Goal: Complete application form: Complete application form

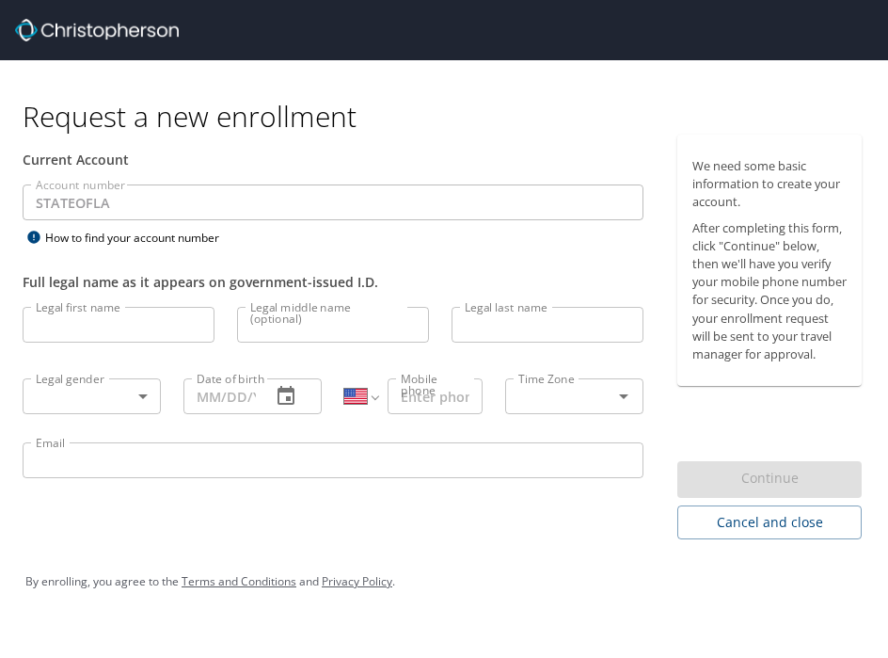
select select "US"
click at [150, 338] on input "Legal first name" at bounding box center [119, 325] width 192 height 36
type input "Tevin"
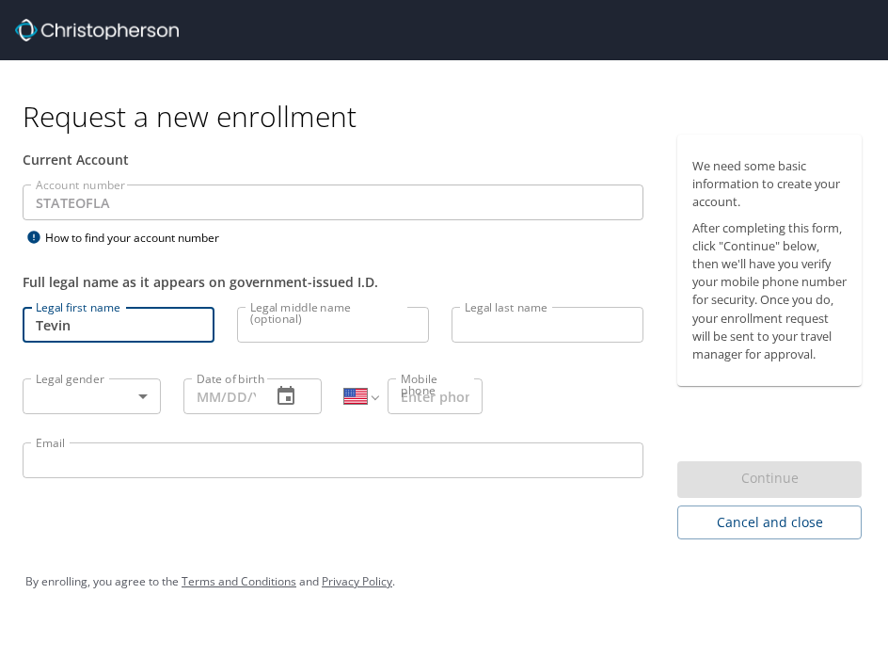
type input "[PERSON_NAME]"
type input "[PHONE_NUMBER]"
type input "tevin.persley@susla.edu"
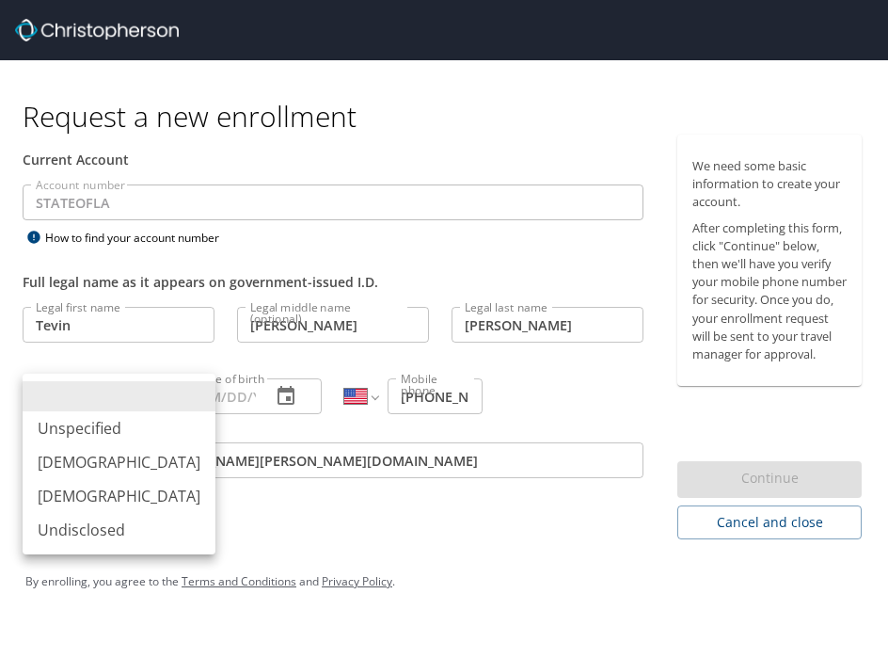
click at [138, 408] on body "Request a new enrollment Current Account Account number STATEOFLA Account numbe…" at bounding box center [444, 329] width 888 height 658
click at [95, 477] on li "[DEMOGRAPHIC_DATA]" at bounding box center [119, 462] width 193 height 34
type input "[DEMOGRAPHIC_DATA]"
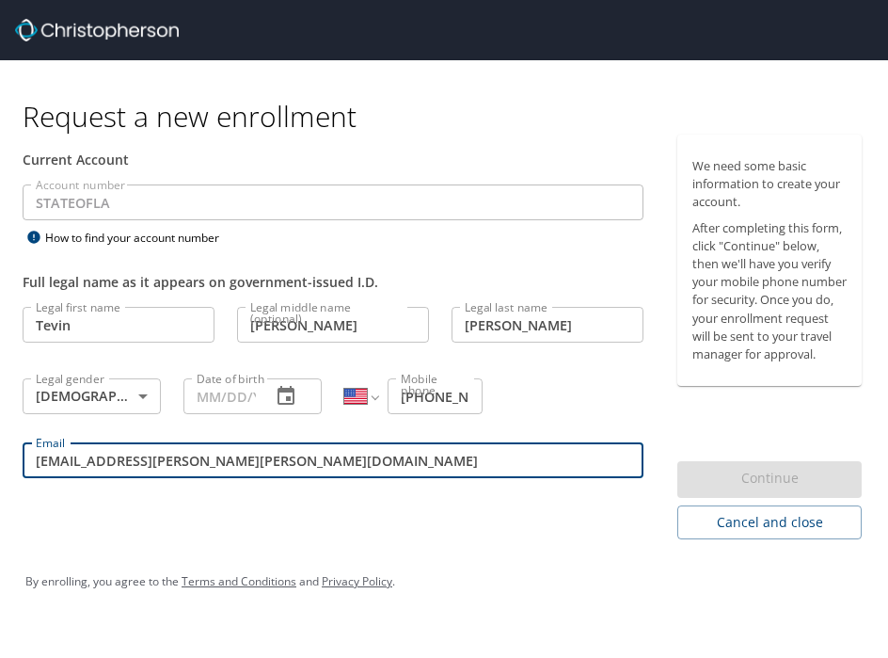
drag, startPoint x: 221, startPoint y: 461, endPoint x: -149, endPoint y: 454, distance: 369.8
click at [0, 454] on html "Request a new enrollment Current Account Account number STATEOFLA Account numbe…" at bounding box center [444, 329] width 888 height 658
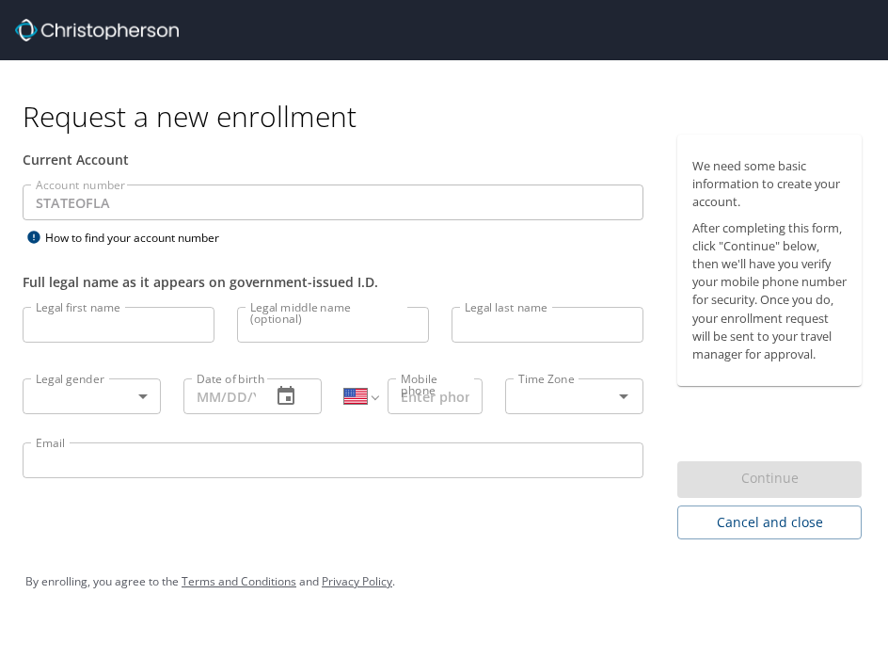
select select "US"
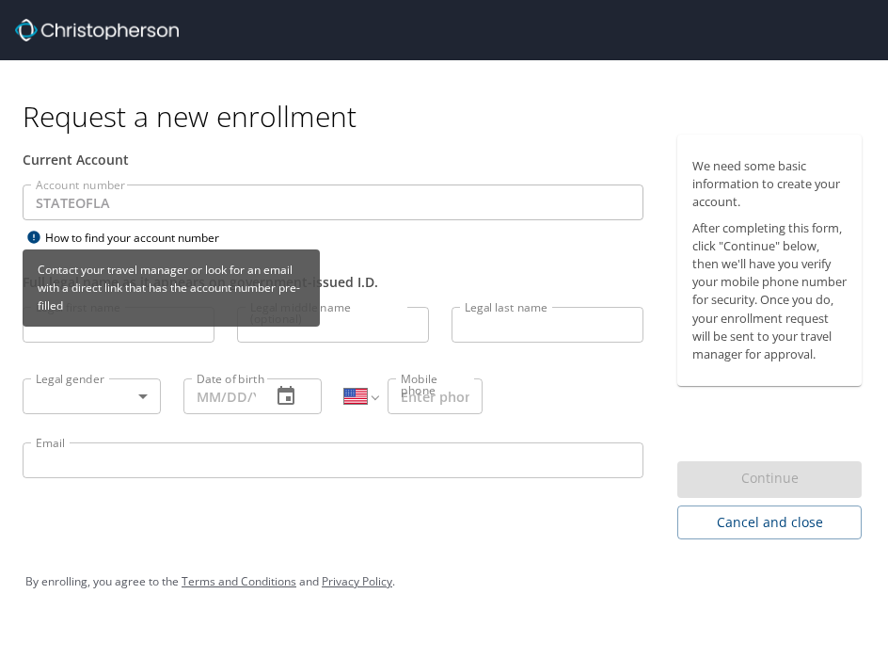
click at [41, 237] on icon at bounding box center [34, 237] width 23 height 15
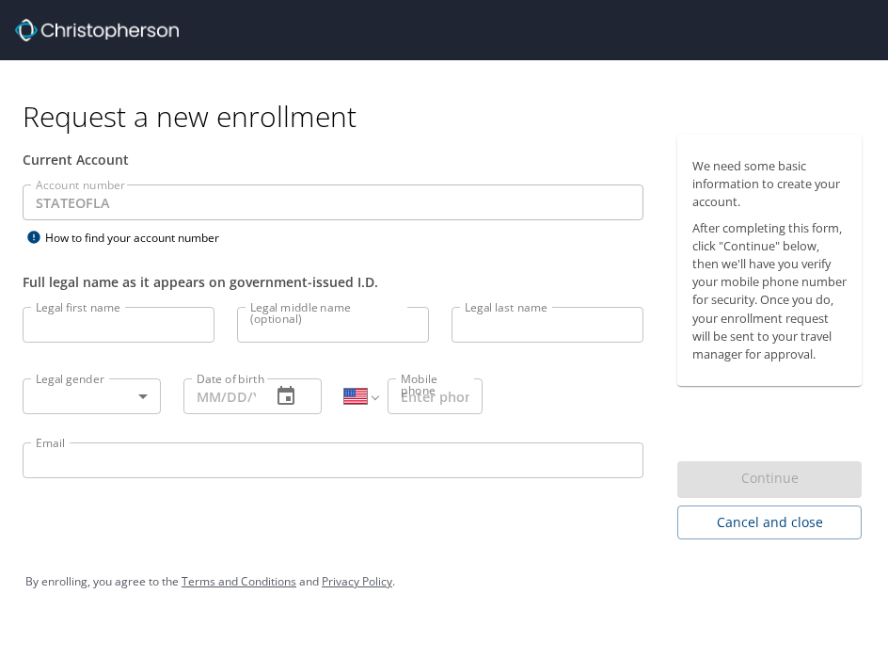
click at [72, 179] on div "Current Account" at bounding box center [333, 160] width 644 height 50
select select "US"
click at [454, 254] on div "Full legal name as it appears on government-issued I.D." at bounding box center [333, 272] width 644 height 46
click at [496, 358] on div "Legal last name Legal last name" at bounding box center [547, 327] width 215 height 64
click at [607, 221] on p at bounding box center [333, 223] width 621 height 6
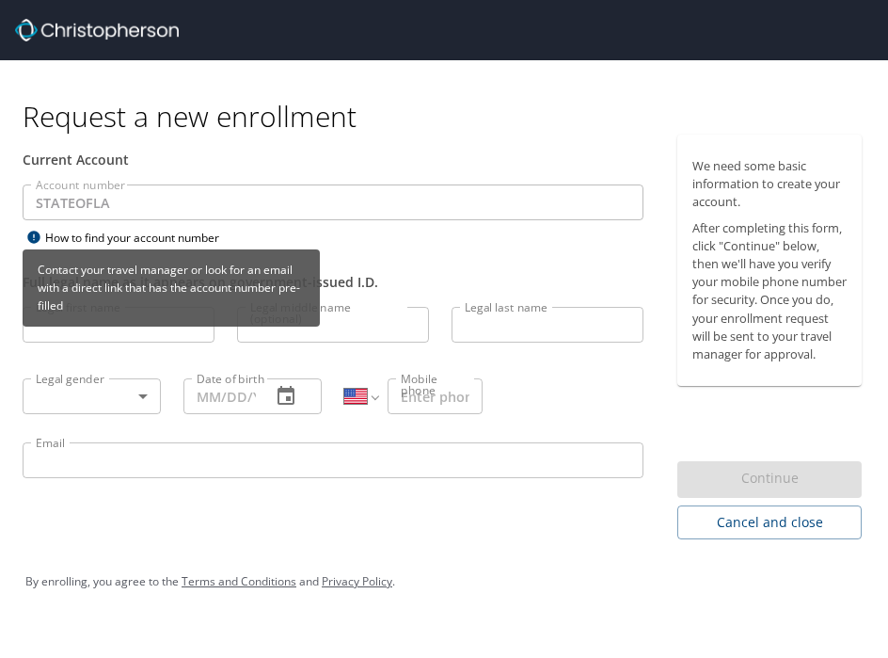
click at [126, 238] on div "How to find your account number" at bounding box center [140, 238] width 235 height 24
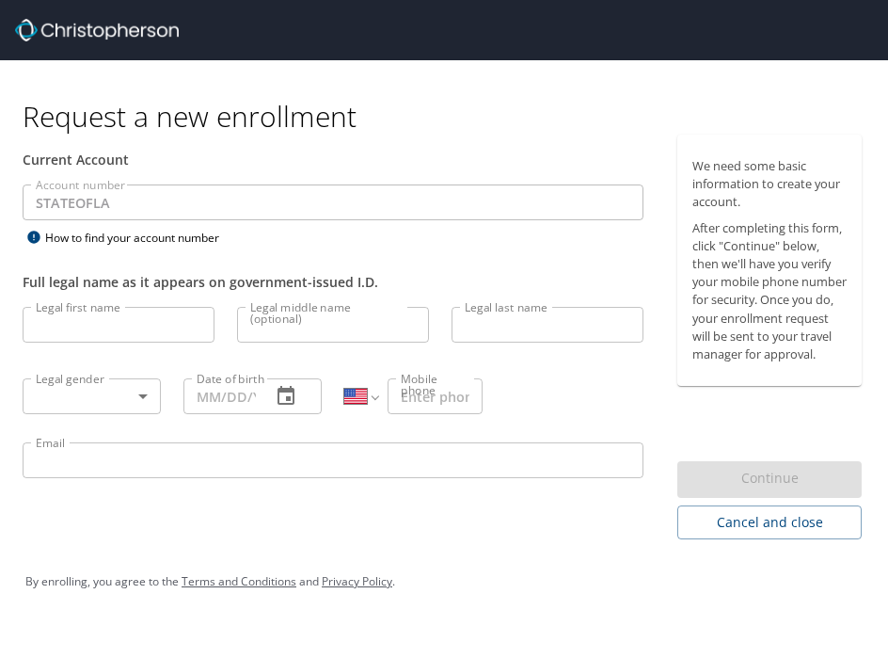
click at [553, 104] on h1 "Request a new enrollment" at bounding box center [450, 116] width 854 height 37
click at [78, 317] on input "Legal first name" at bounding box center [119, 325] width 192 height 36
type input "Tevin"
type input "Darnell"
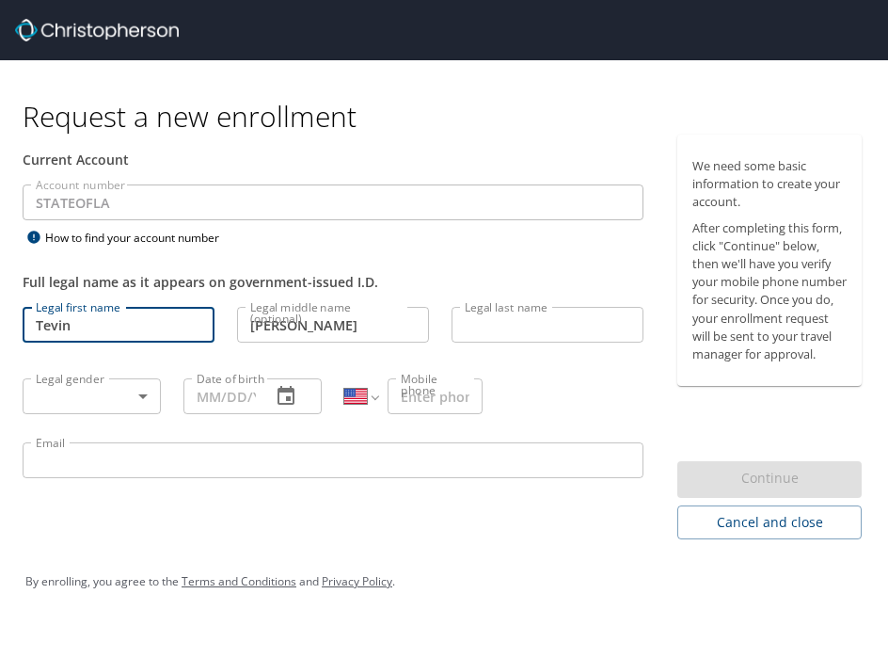
type input "Persley"
type input "07/15/1992"
type input "1 (318) 210-4892"
type input "tpersley@susla.edu"
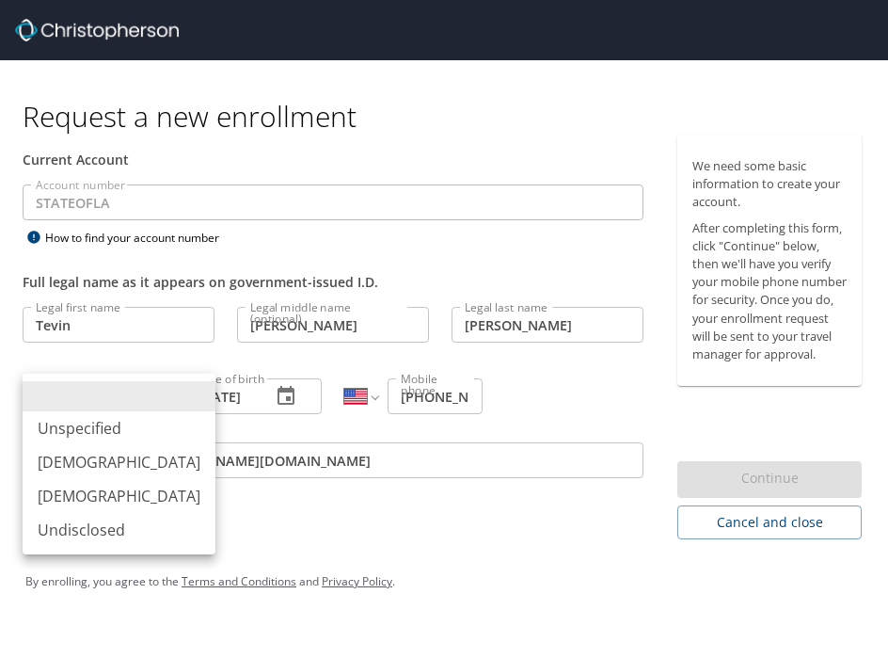
click at [96, 392] on body "Request a new enrollment Current Account Account number STATEOFLA Account numbe…" at bounding box center [444, 329] width 888 height 658
click at [90, 467] on li "Male" at bounding box center [119, 462] width 193 height 34
type input "Male"
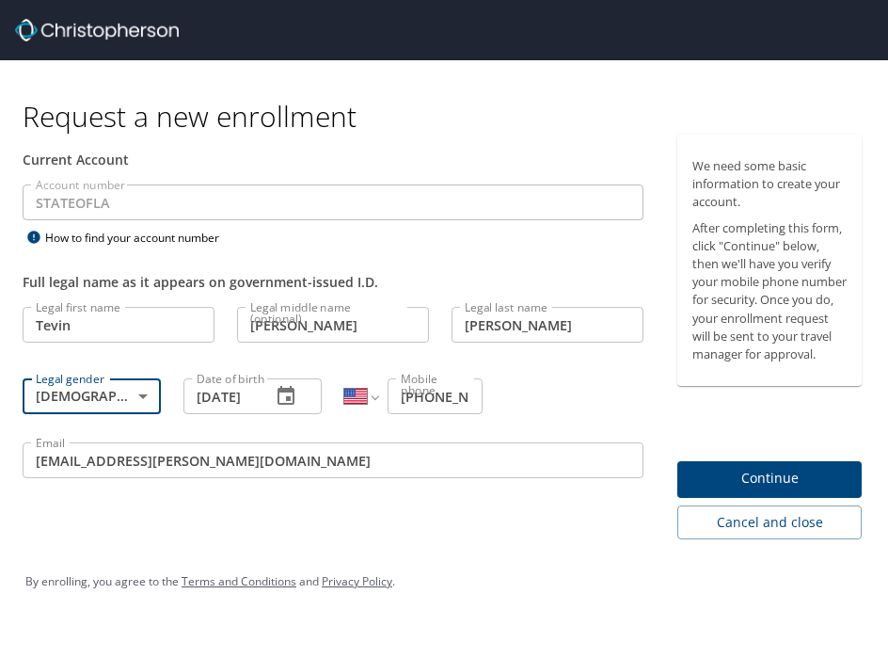
click at [787, 490] on span "Continue" at bounding box center [770, 479] width 154 height 24
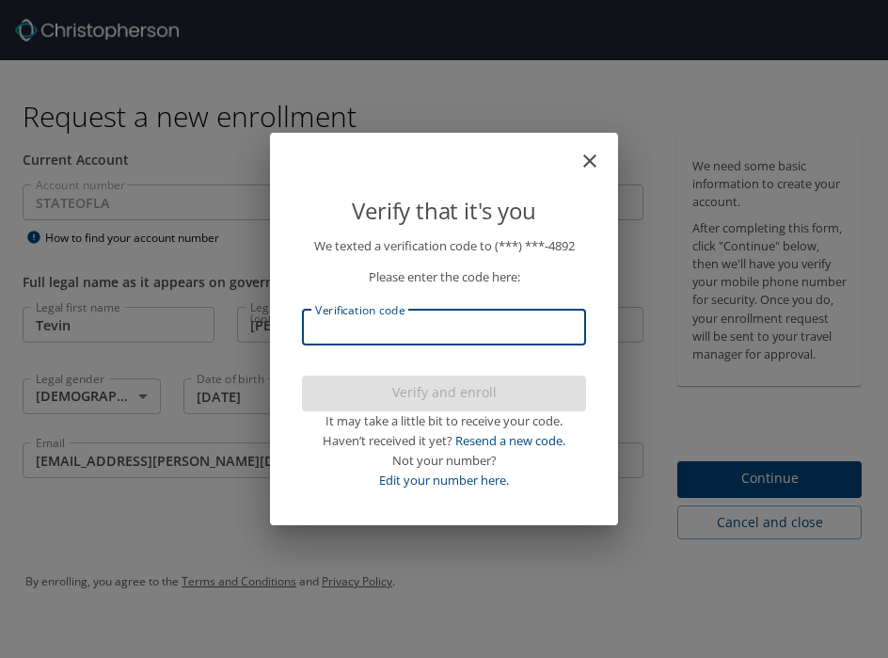
click at [479, 326] on input "Verification code" at bounding box center [444, 328] width 284 height 36
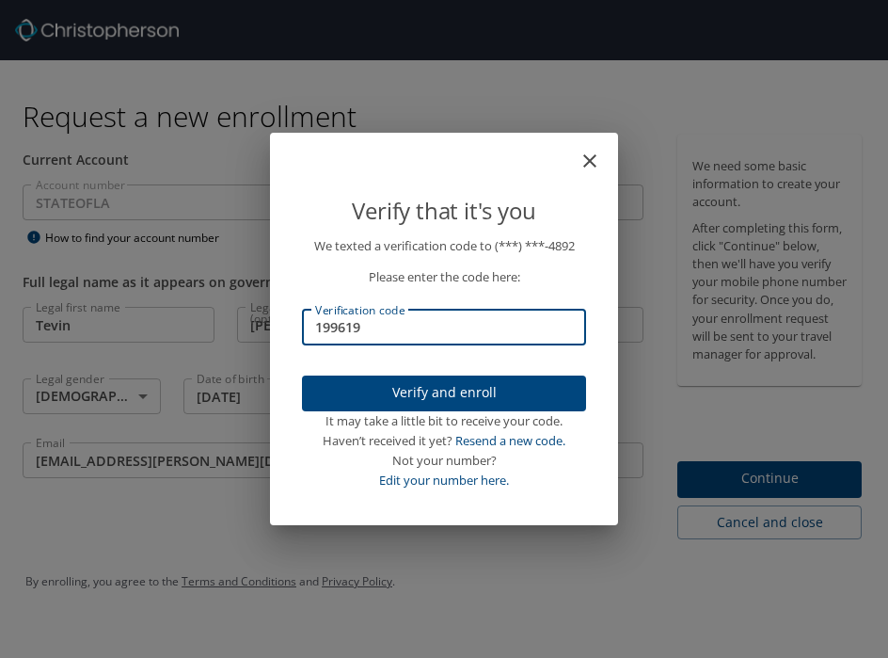
type input "199619"
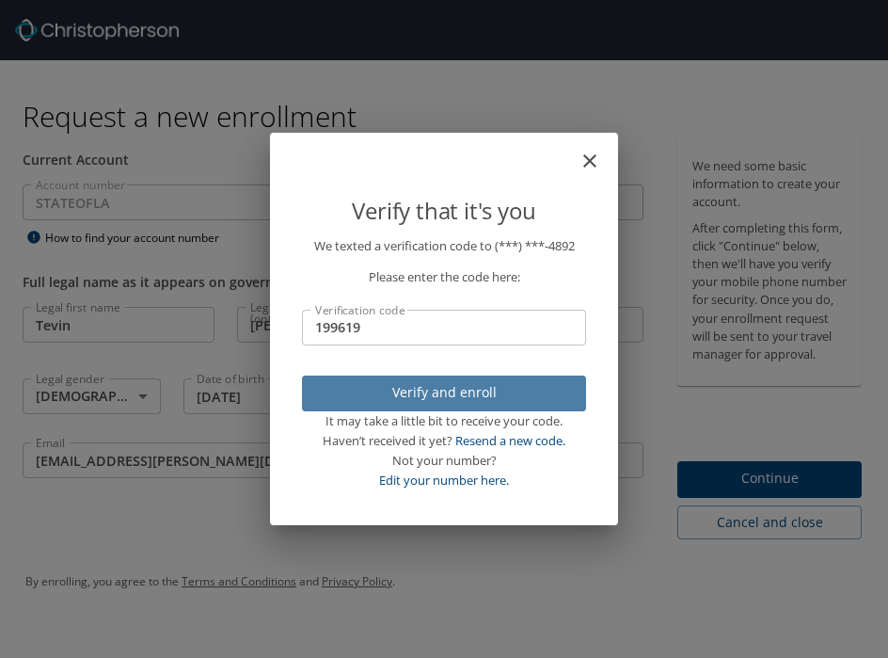
click at [411, 399] on span "Verify and enroll" at bounding box center [444, 393] width 254 height 24
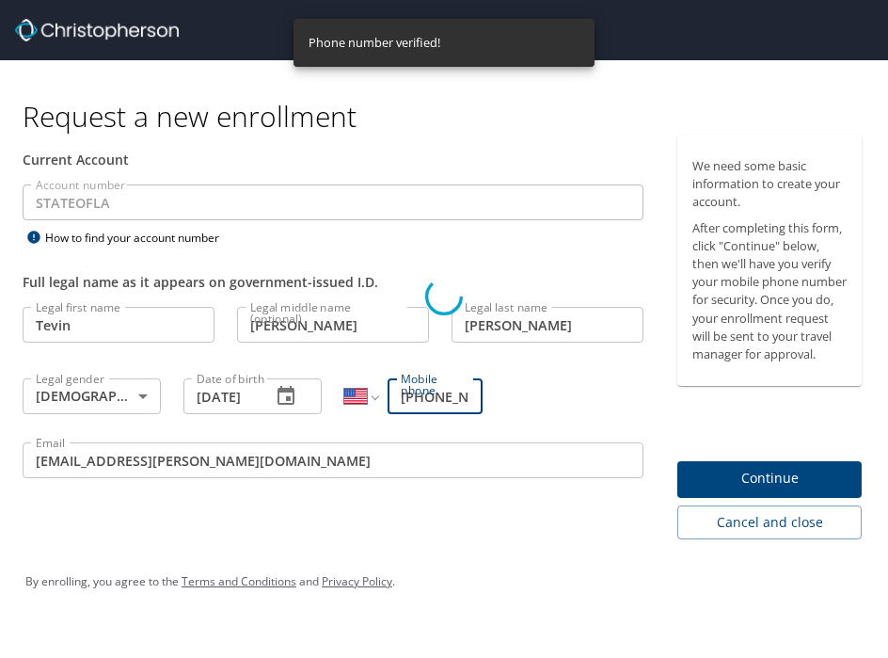
click at [434, 64] on div "Phone number verified!" at bounding box center [444, 43] width 301 height 48
click at [472, 28] on div "Phone number verified!" at bounding box center [444, 43] width 301 height 48
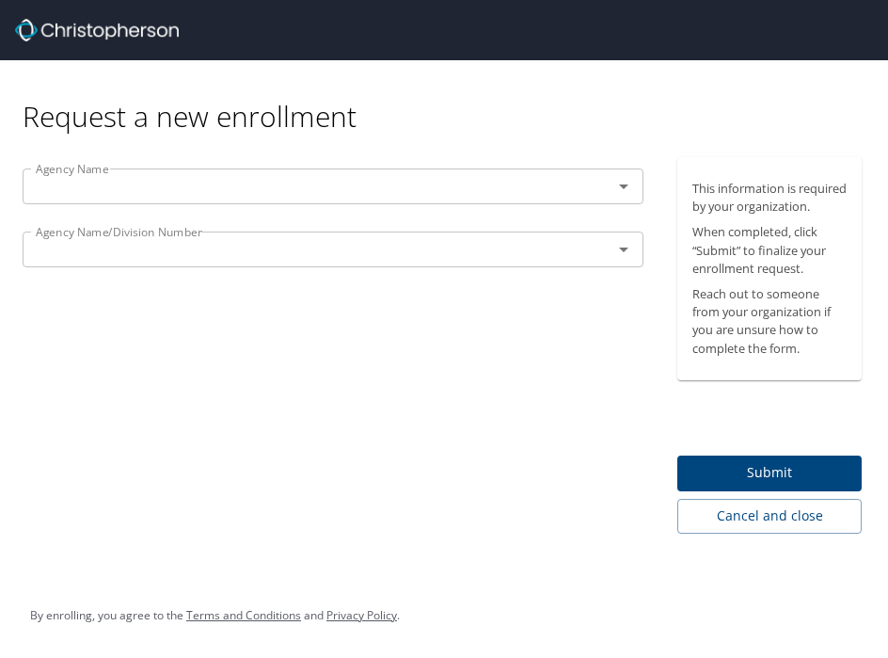
click at [634, 197] on icon "Open" at bounding box center [624, 186] width 23 height 23
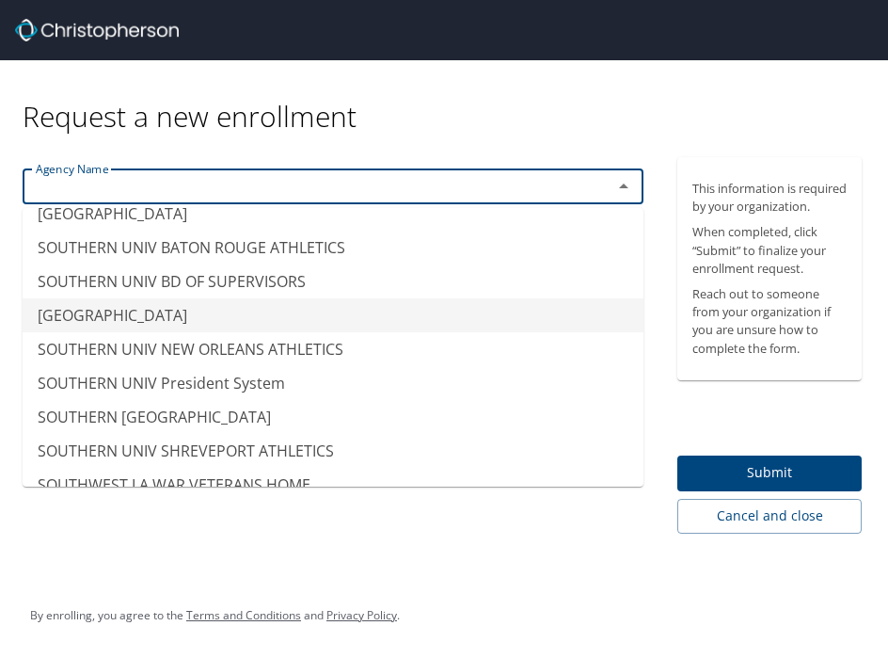
scroll to position [14302, 0]
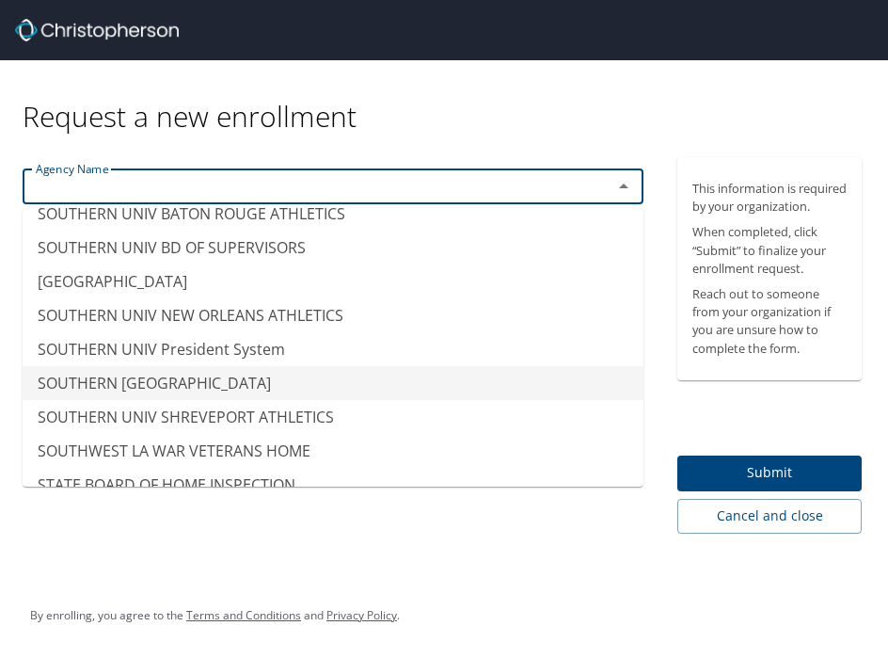
click at [287, 368] on li "SOUTHERN UNIV SHREVEPORT" at bounding box center [333, 383] width 621 height 34
type input "SOUTHERN UNIV SHREVEPORT"
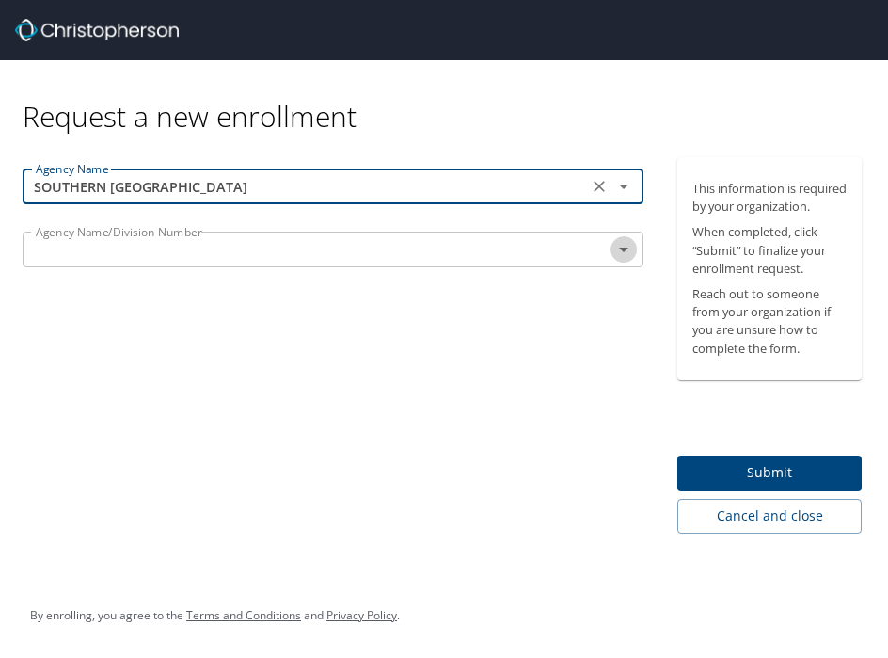
click at [626, 257] on icon "Open" at bounding box center [624, 249] width 23 height 23
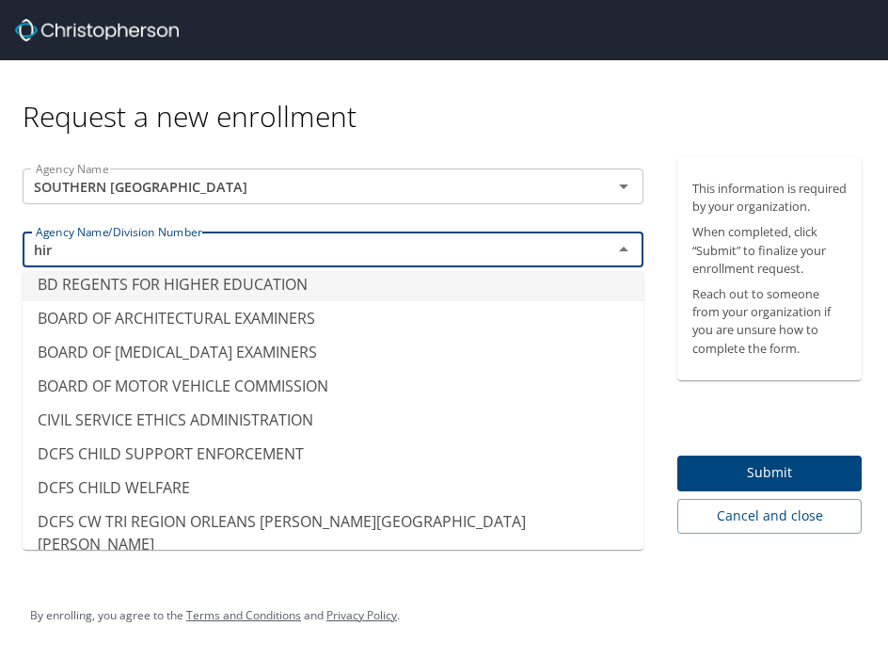
scroll to position [0, 0]
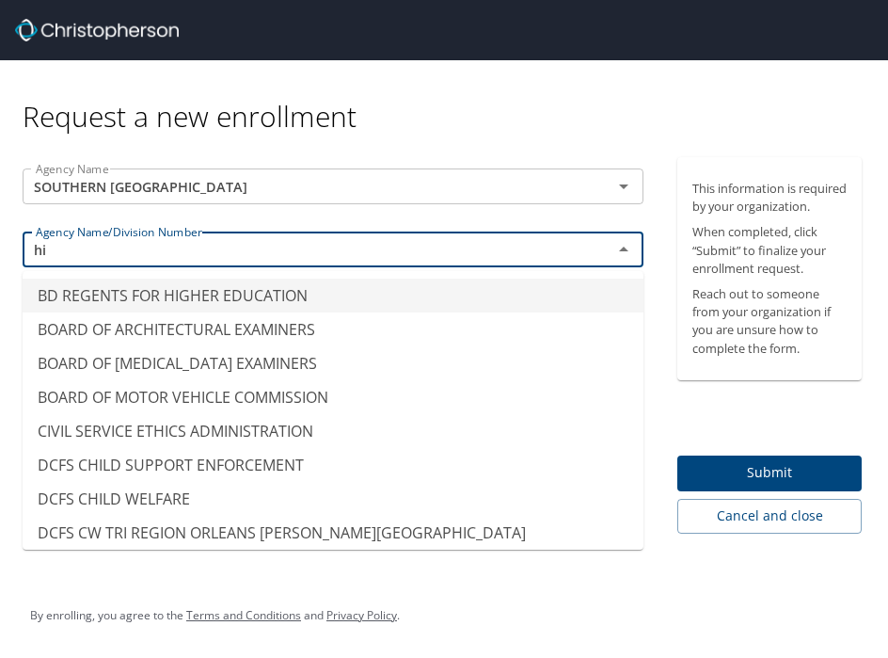
type input "h"
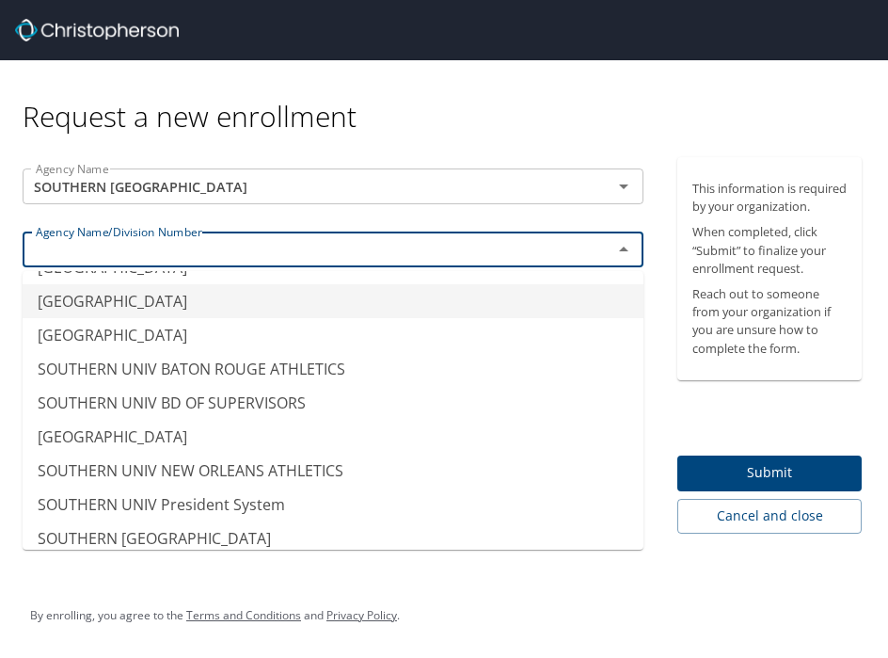
scroll to position [14208, 0]
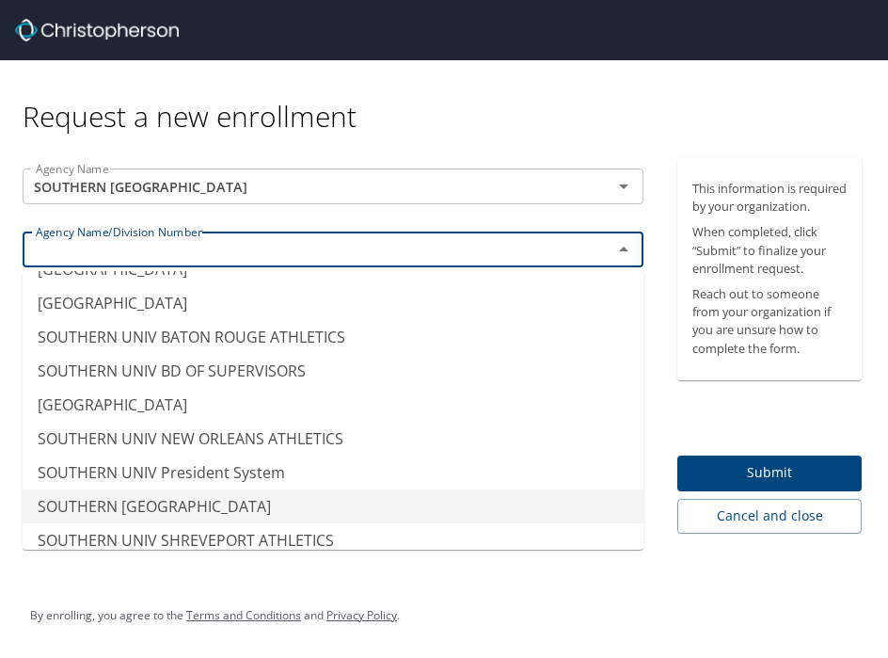
click at [195, 489] on li "SOUTHERN UNIV SHREVEPORT" at bounding box center [333, 506] width 621 height 34
type input "SOUTHERN UNIV SHREVEPORT"
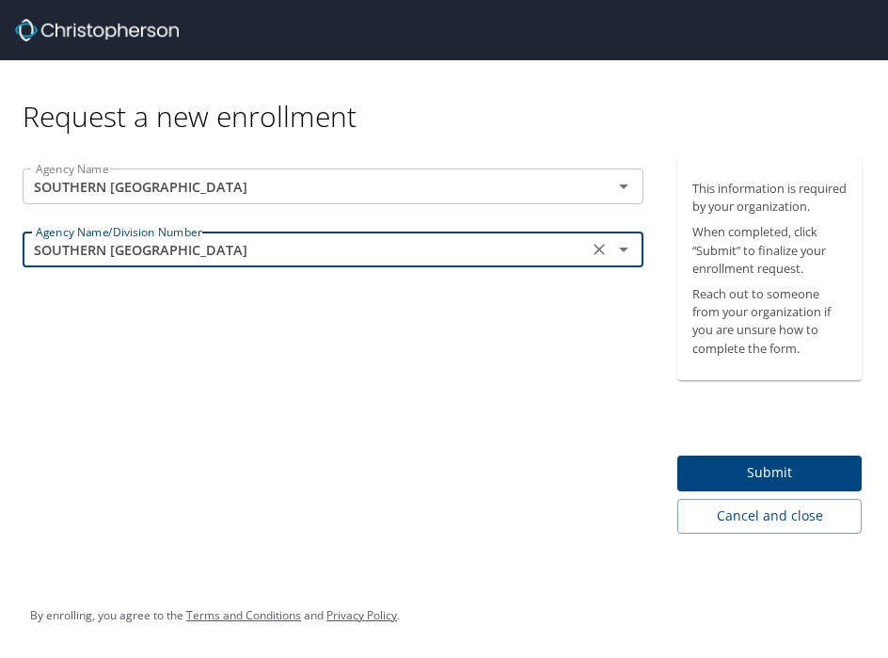
click at [775, 482] on span "Submit" at bounding box center [770, 473] width 154 height 24
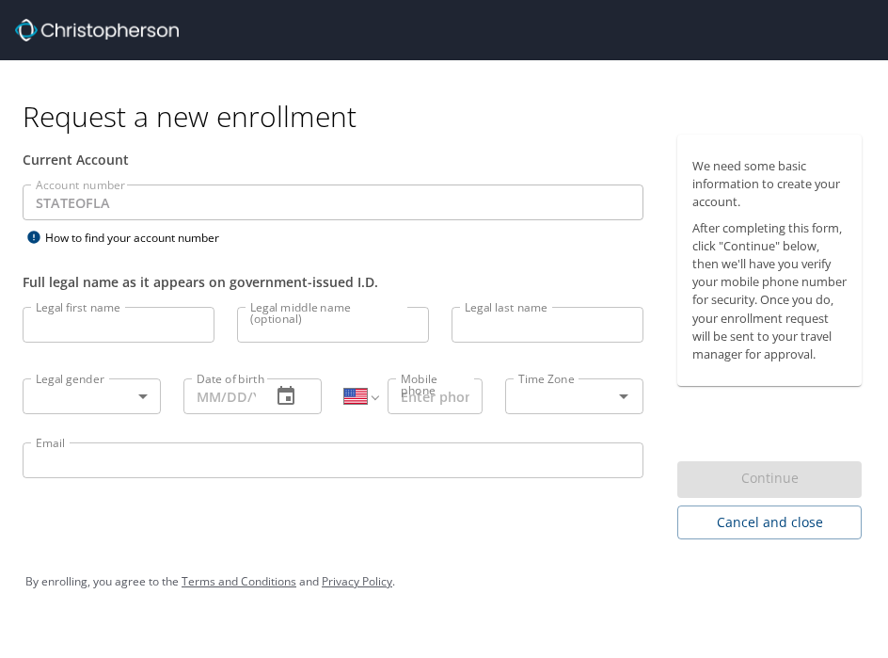
select select "US"
click at [165, 319] on input "Legal first name" at bounding box center [119, 325] width 192 height 36
type input "Tevin"
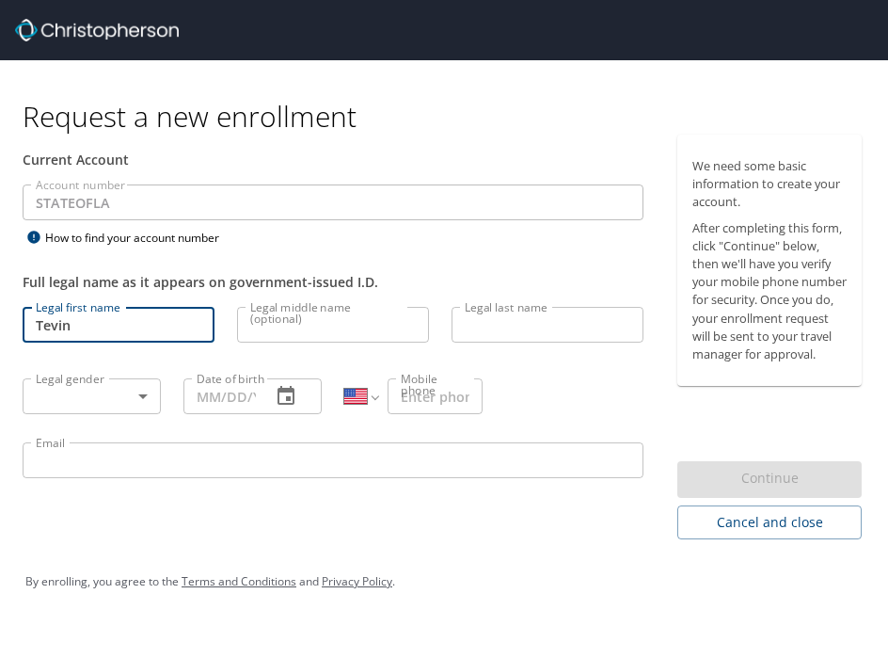
type input "[PERSON_NAME]"
type input "[PHONE_NUMBER]"
type input "tevin.persley@susla.edu"
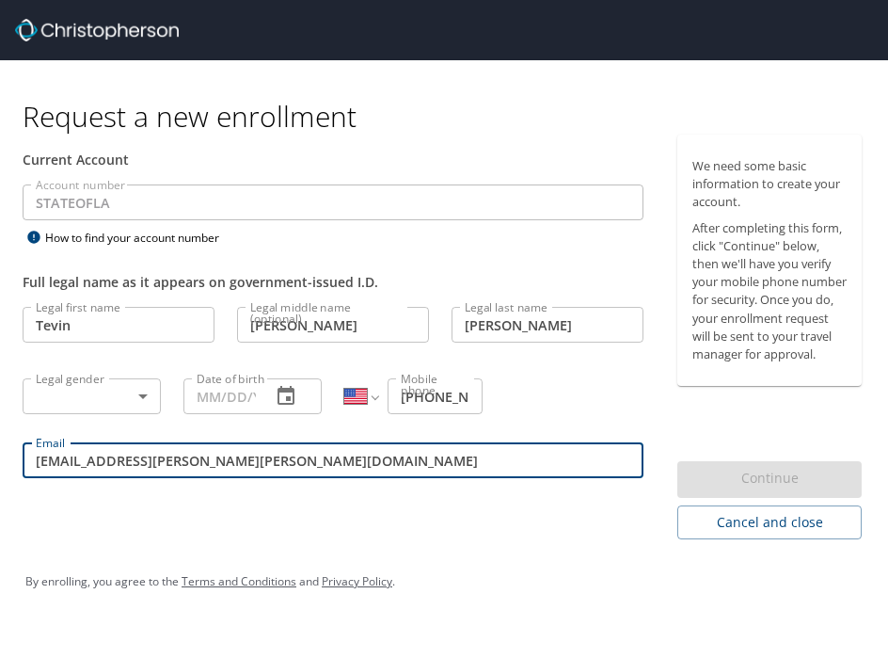
drag, startPoint x: 214, startPoint y: 461, endPoint x: -42, endPoint y: 436, distance: 257.2
click at [0, 436] on html "Request a new enrollment Current Account Account number STATEOFLA Account numbe…" at bounding box center [444, 329] width 888 height 658
type input "[EMAIL_ADDRESS][PERSON_NAME][DOMAIN_NAME]"
click at [72, 410] on body "Request a new enrollment Current Account Account number STATEOFLA Account numbe…" at bounding box center [444, 329] width 888 height 658
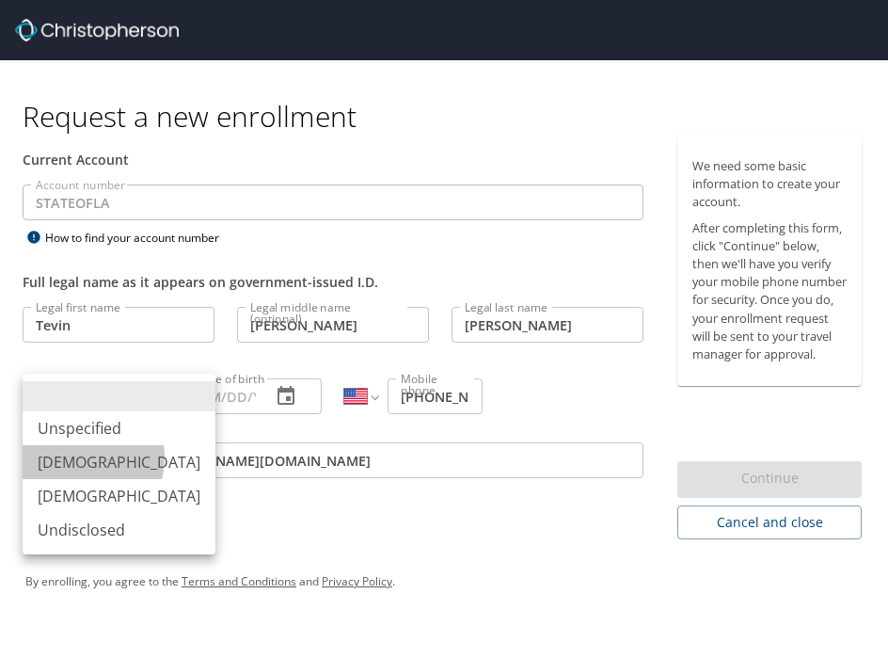
click at [72, 457] on li "[DEMOGRAPHIC_DATA]" at bounding box center [119, 462] width 193 height 34
type input "[DEMOGRAPHIC_DATA]"
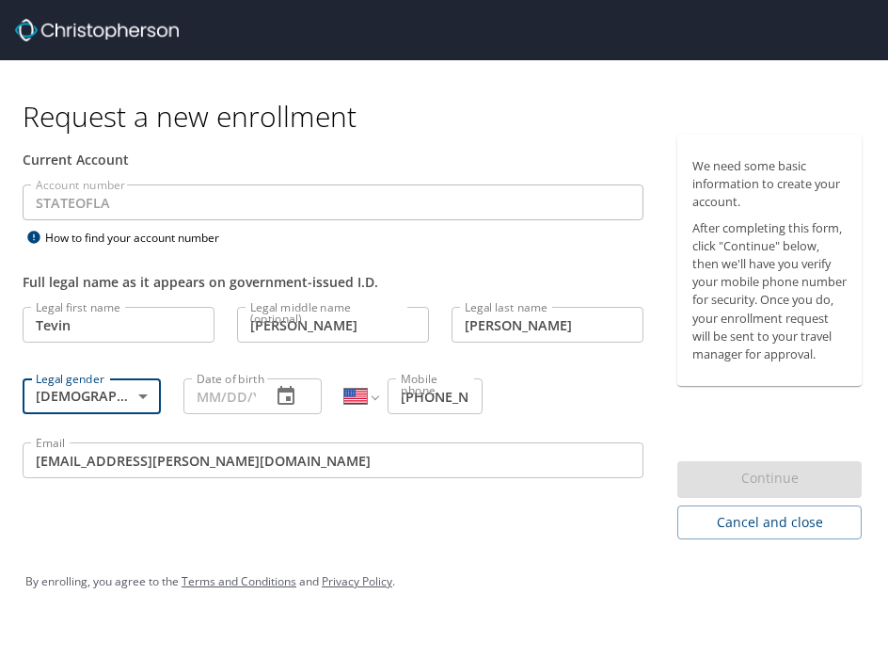
click at [244, 387] on input "Date of birth" at bounding box center [219, 396] width 72 height 36
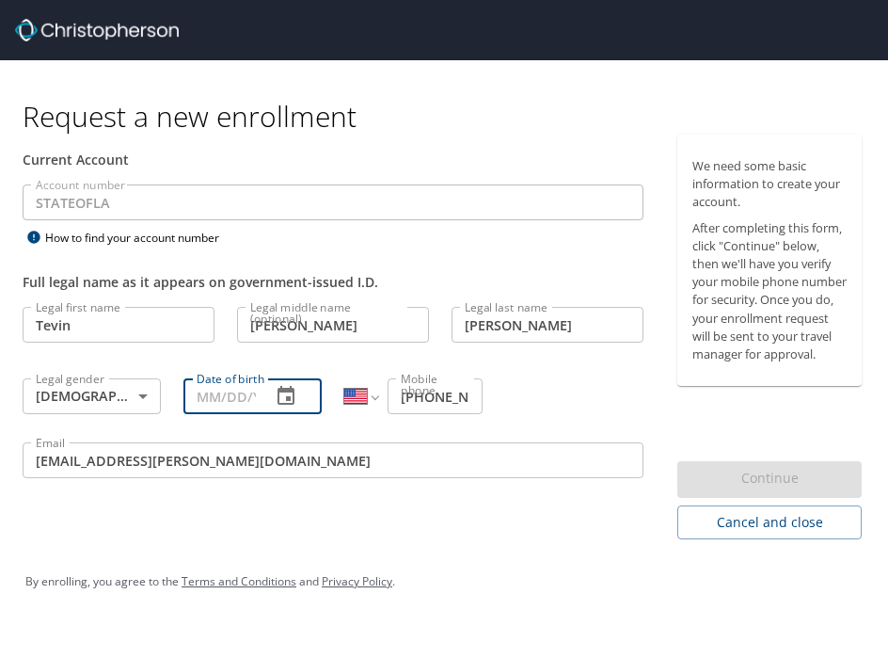
type input "[DATE]"
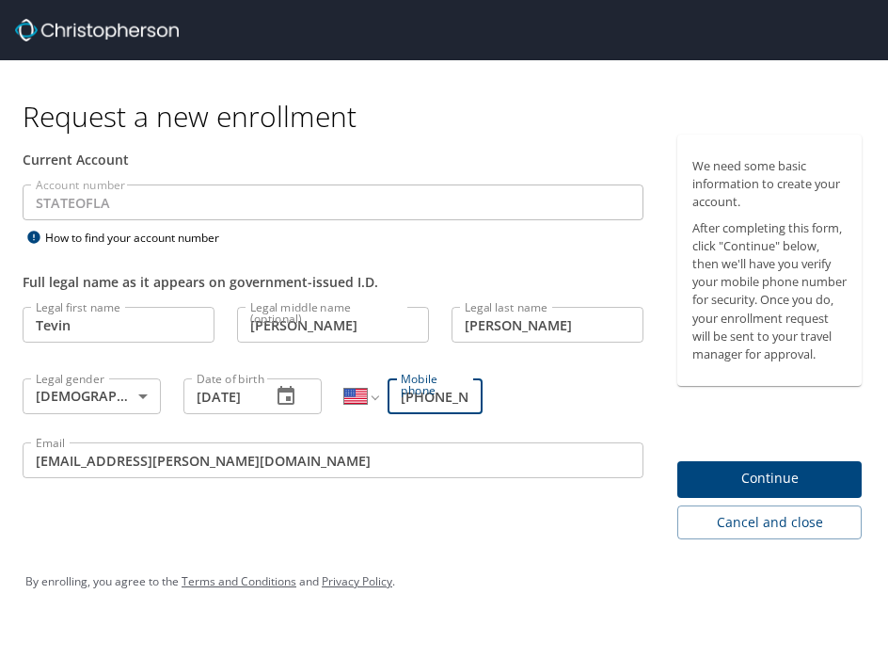
click at [446, 399] on input "[PHONE_NUMBER]" at bounding box center [435, 396] width 95 height 36
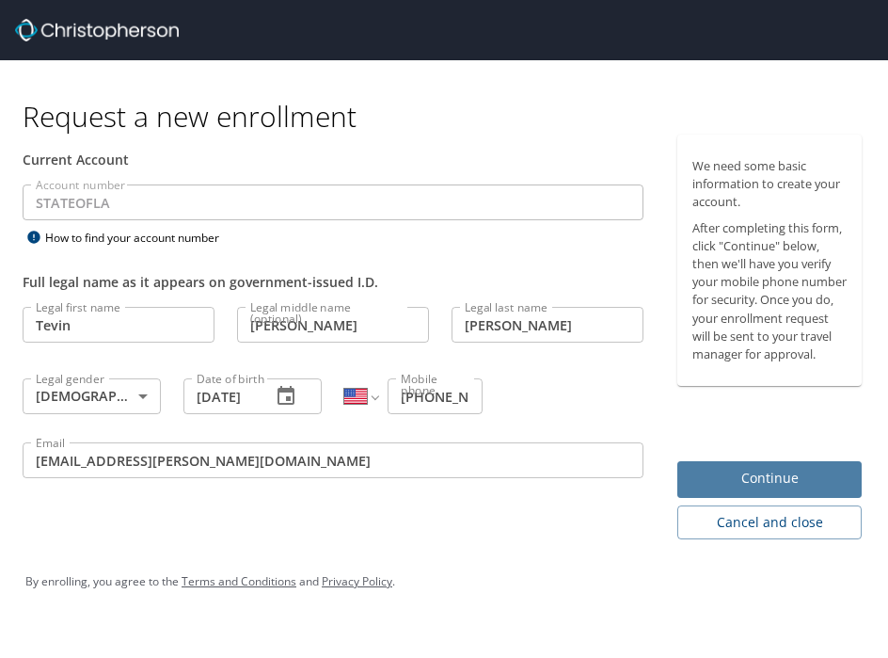
click at [731, 488] on span "Continue" at bounding box center [770, 479] width 154 height 24
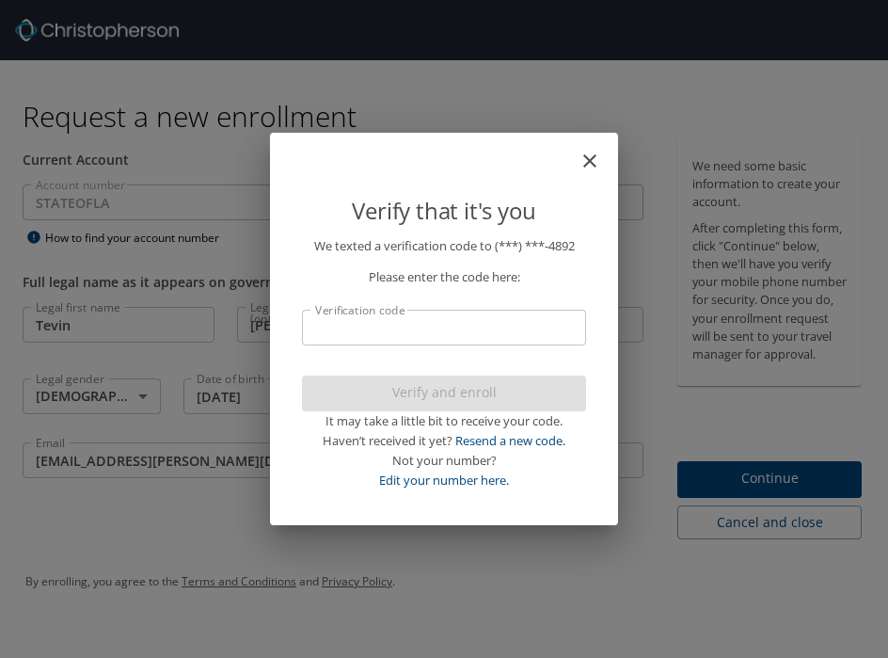
click at [244, 323] on div "Verify that it's you We texted a verification code to (***) ***- 4892 Please en…" at bounding box center [444, 329] width 888 height 658
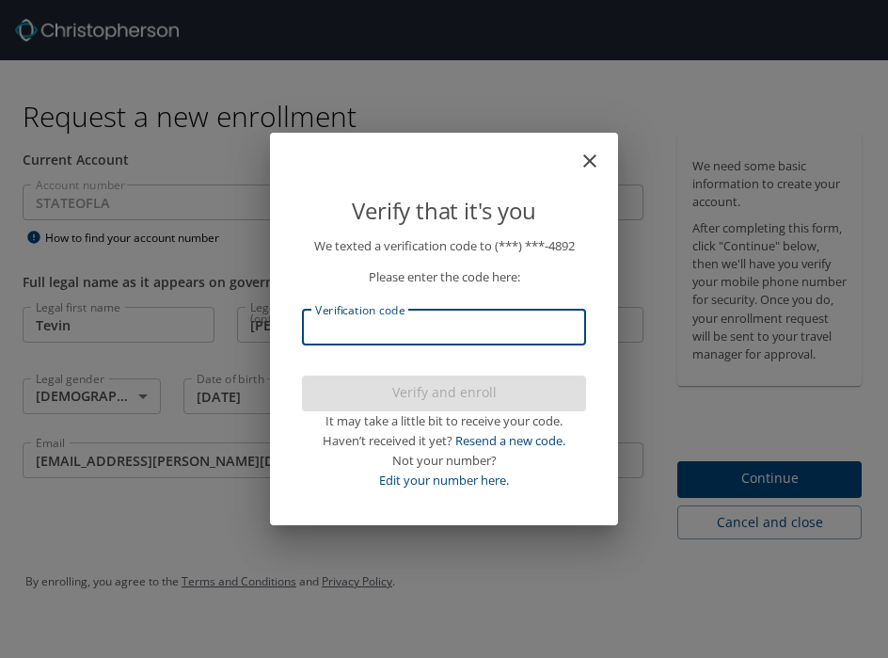
click at [387, 329] on input "Verification code" at bounding box center [444, 328] width 284 height 36
type input "57326"
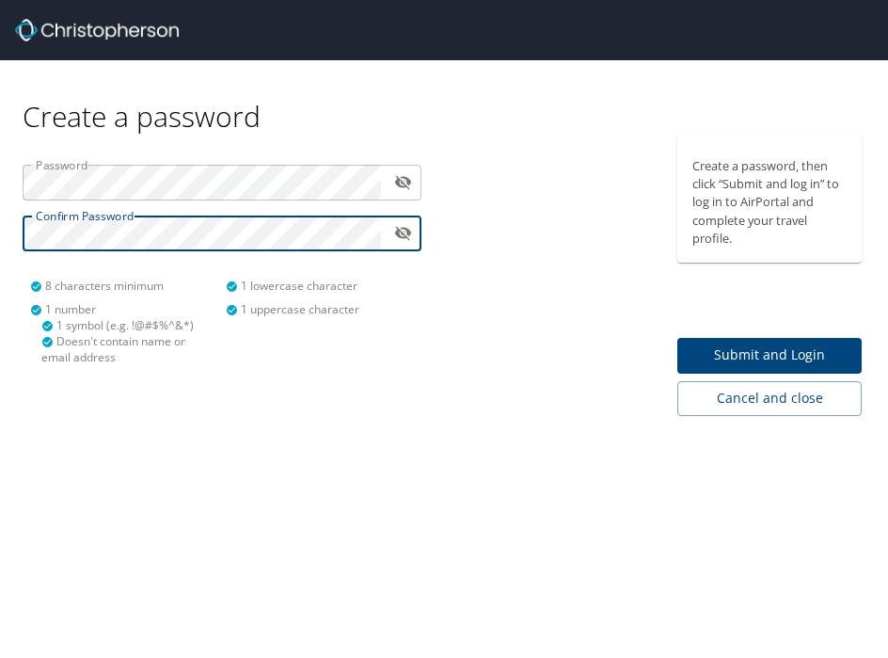
click at [827, 354] on span "Submit and Login" at bounding box center [770, 355] width 154 height 24
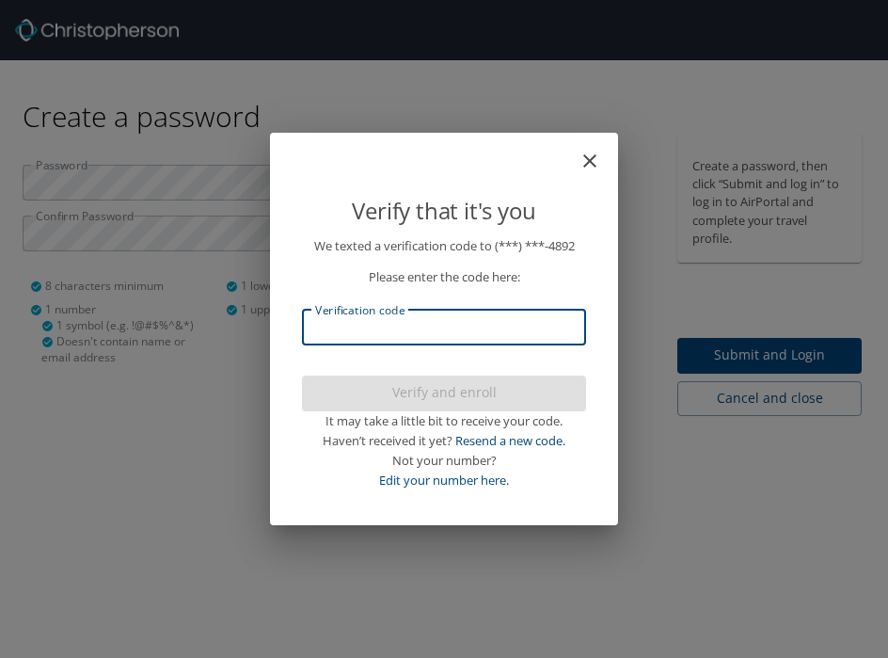
click at [484, 318] on input "Verification code" at bounding box center [444, 328] width 284 height 36
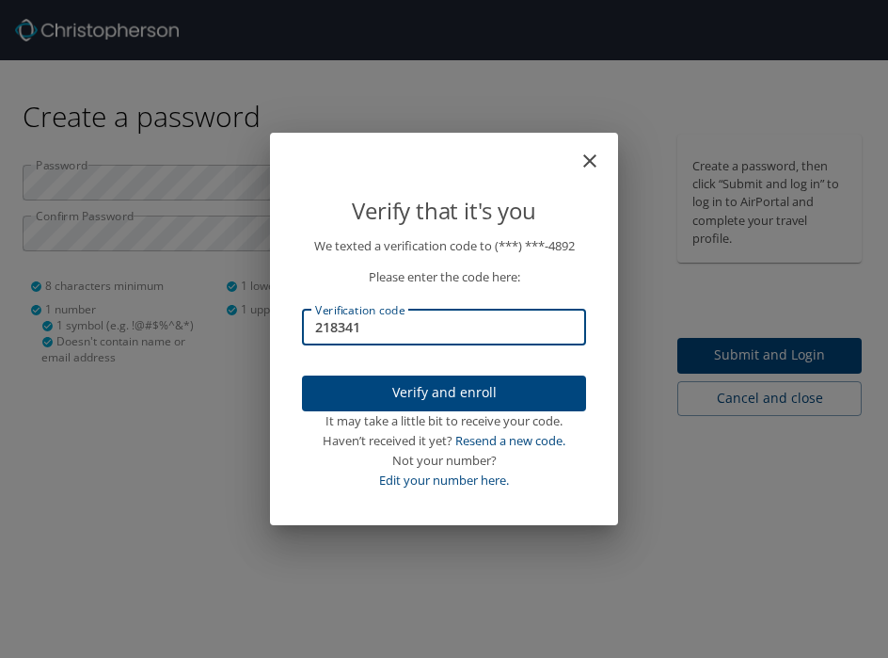
type input "218341"
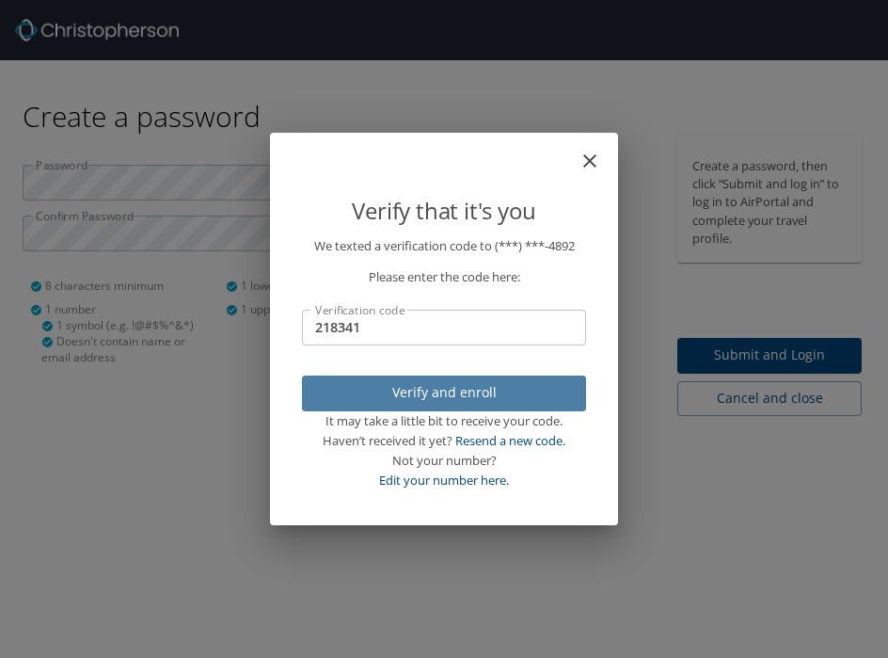
click at [496, 385] on span "Verify and enroll" at bounding box center [444, 393] width 254 height 24
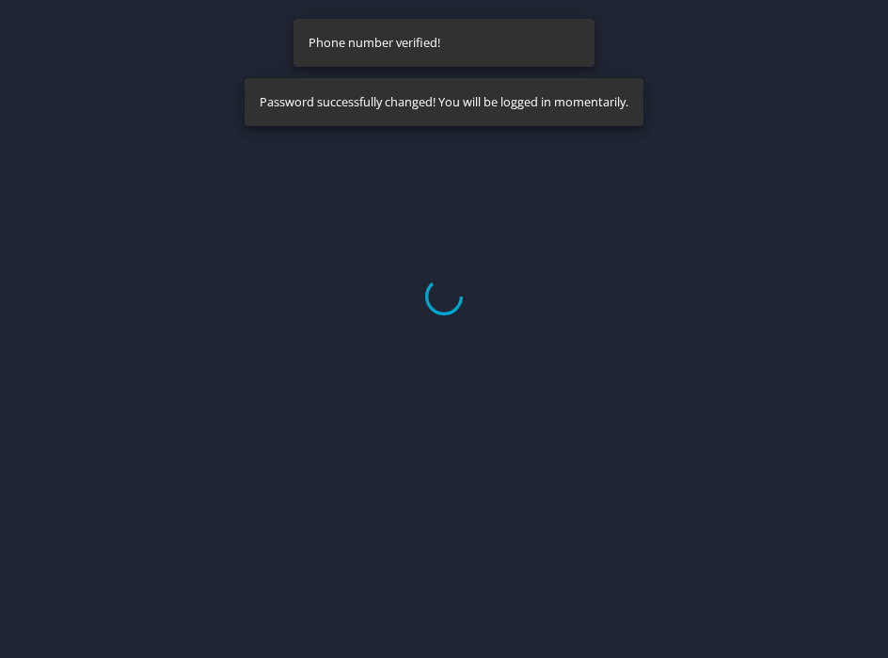
select select "US"
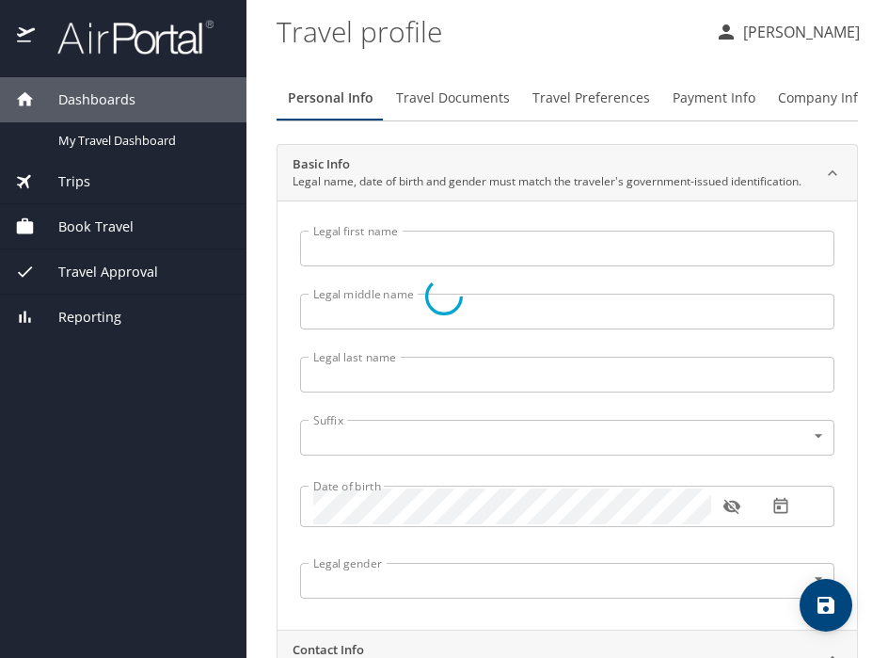
type input "Tevin"
type input "Darnell"
type input "Persley"
type input "Male"
select select "US"
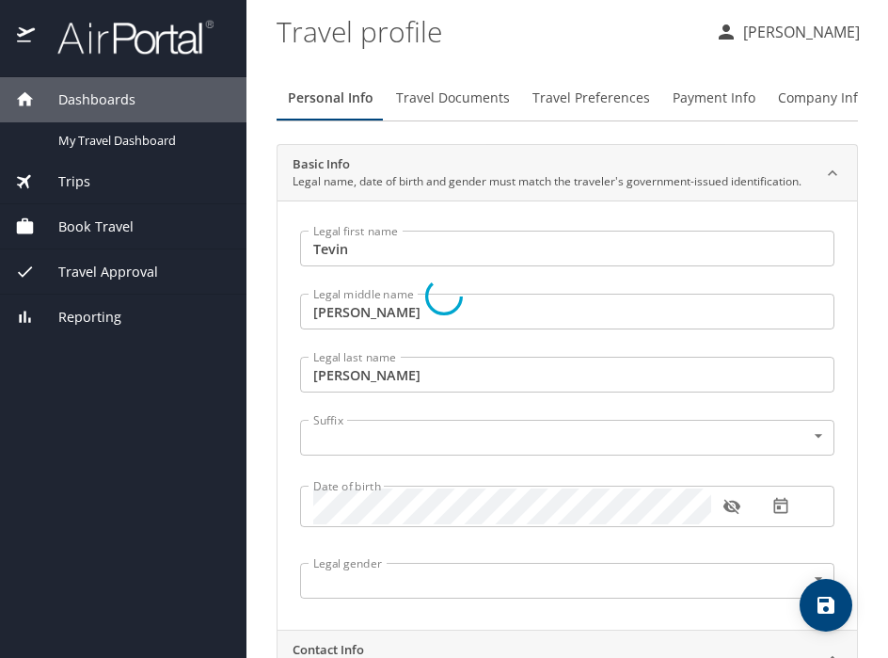
select select "US"
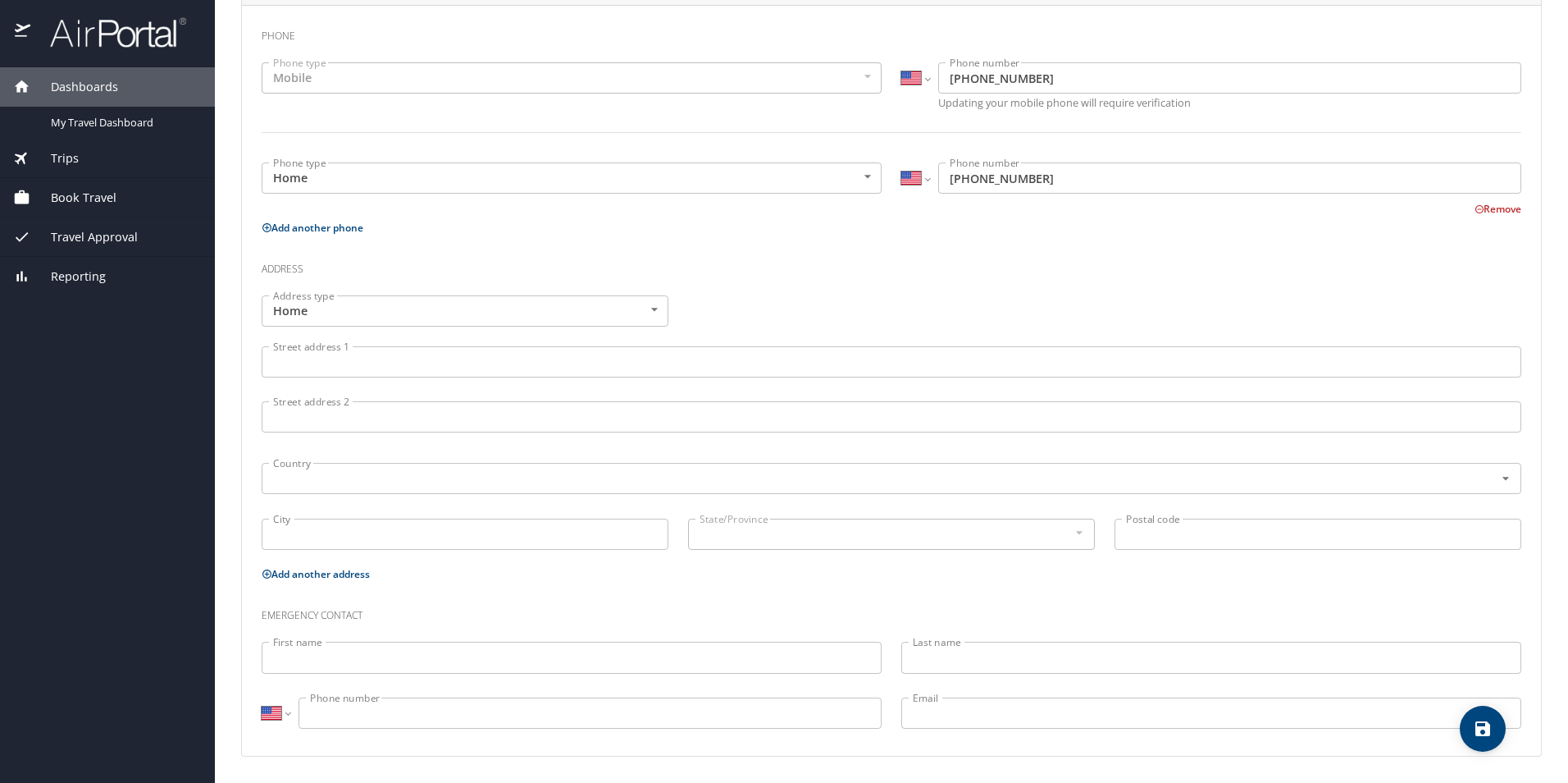
scroll to position [289, 0]
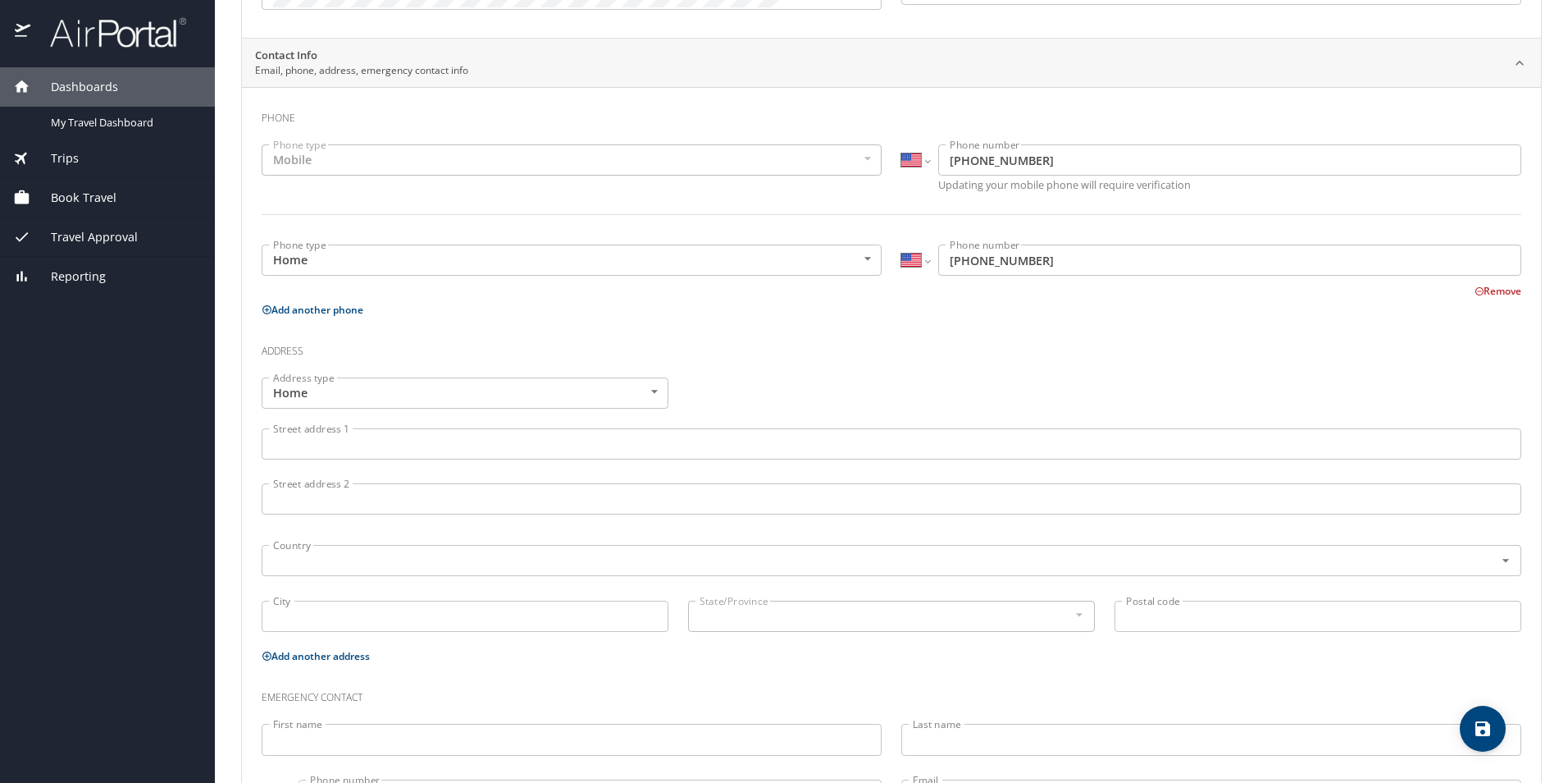
click at [430, 443] on input "Street address 1" at bounding box center [891, 444] width 1259 height 31
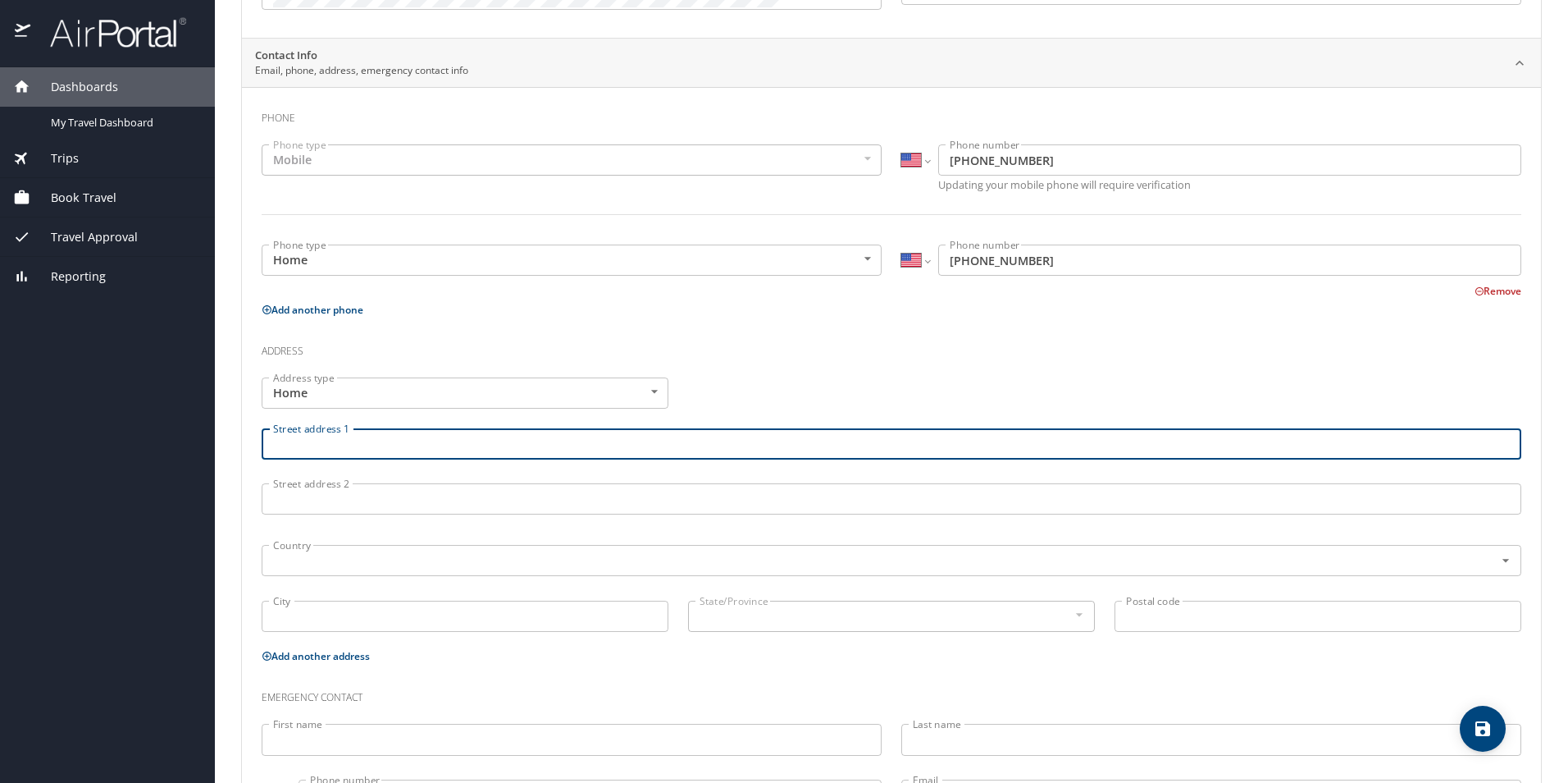
click at [430, 443] on input "Street address 1" at bounding box center [891, 444] width 1259 height 31
type input "840 Mobile CT"
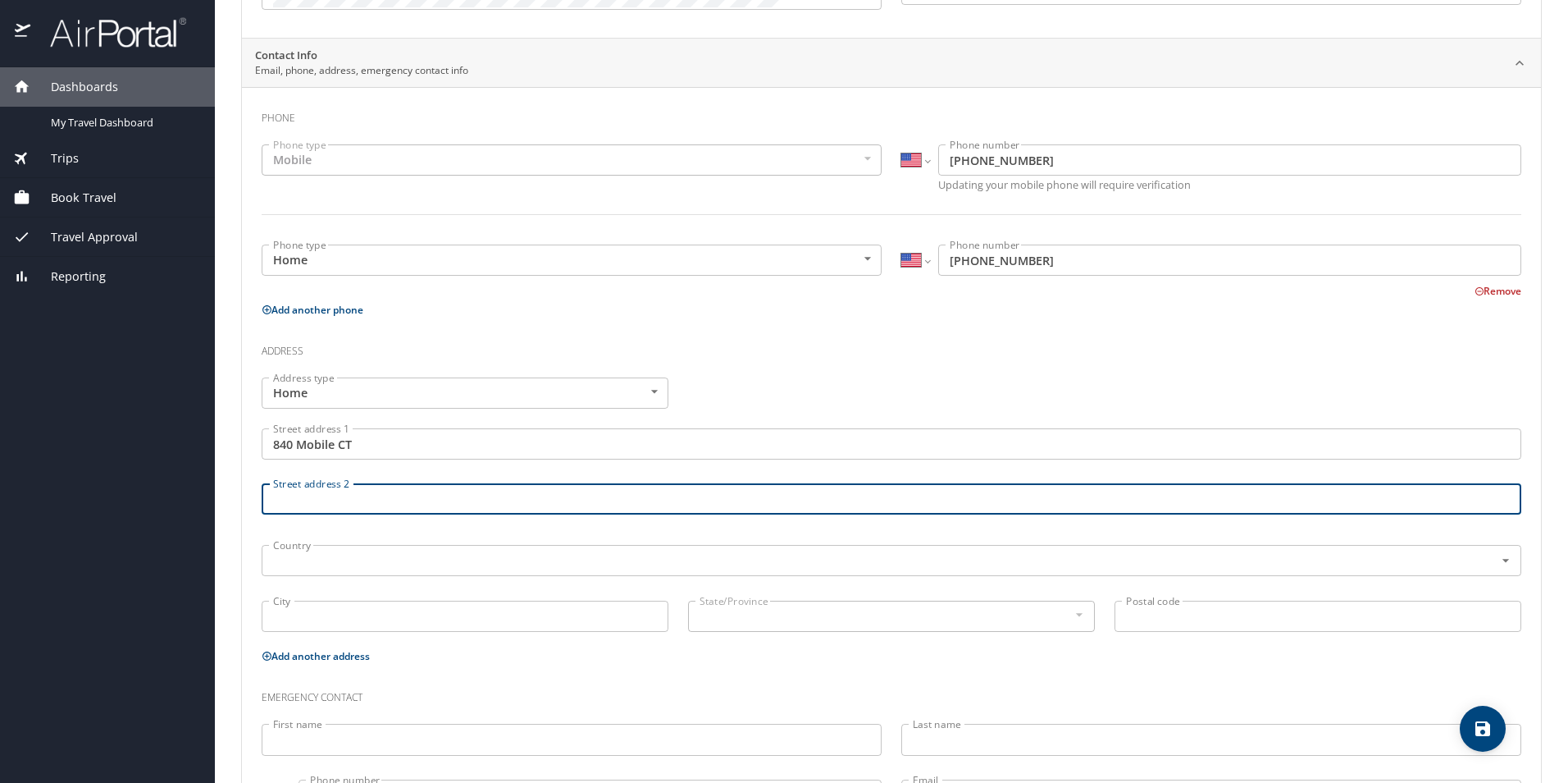
click at [426, 499] on input "Street address 2" at bounding box center [891, 499] width 1259 height 31
click at [424, 564] on input "text" at bounding box center [867, 560] width 1201 height 21
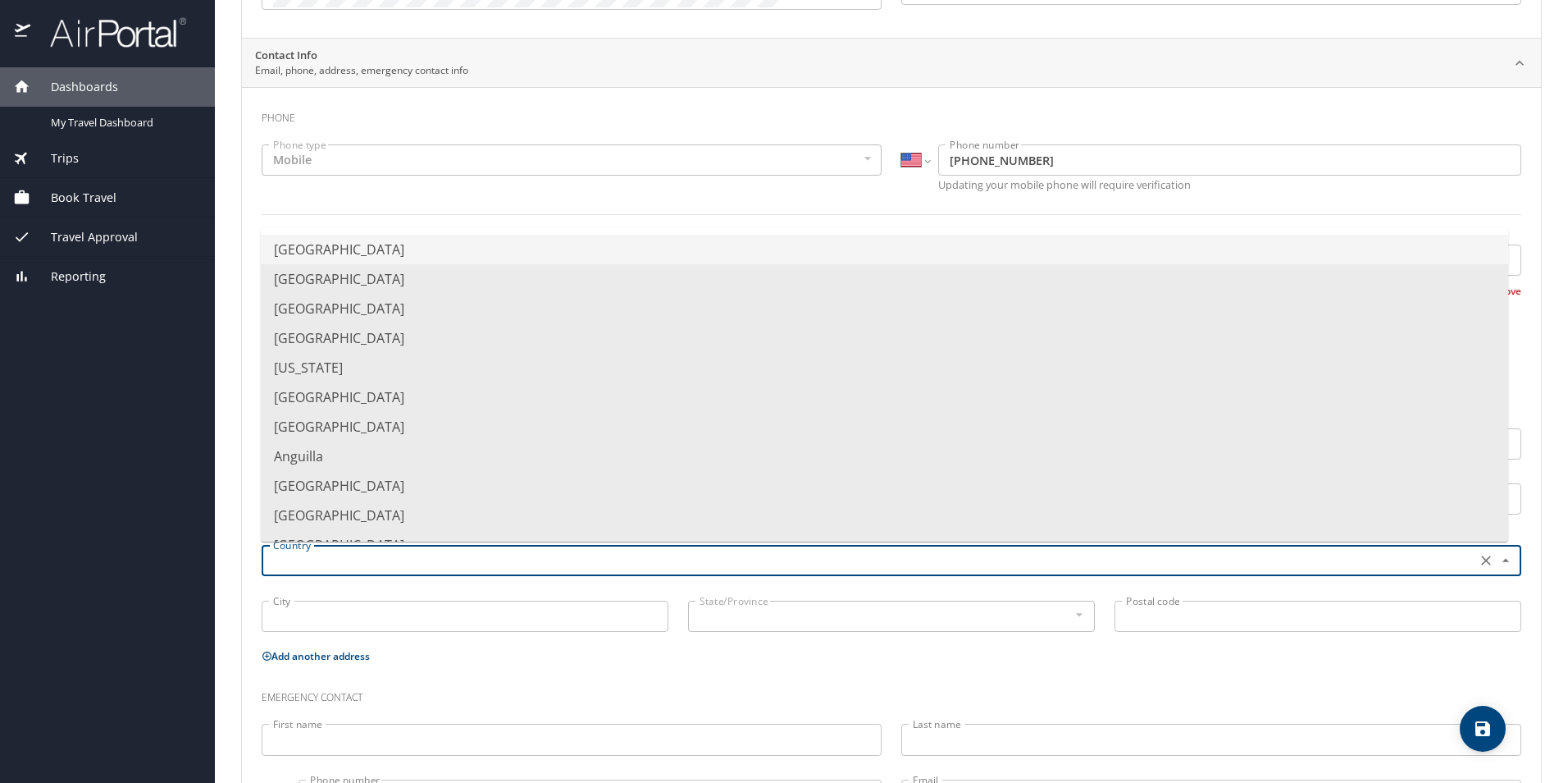
click at [383, 248] on li "United States of America" at bounding box center [884, 249] width 1247 height 30
type input "United States of America"
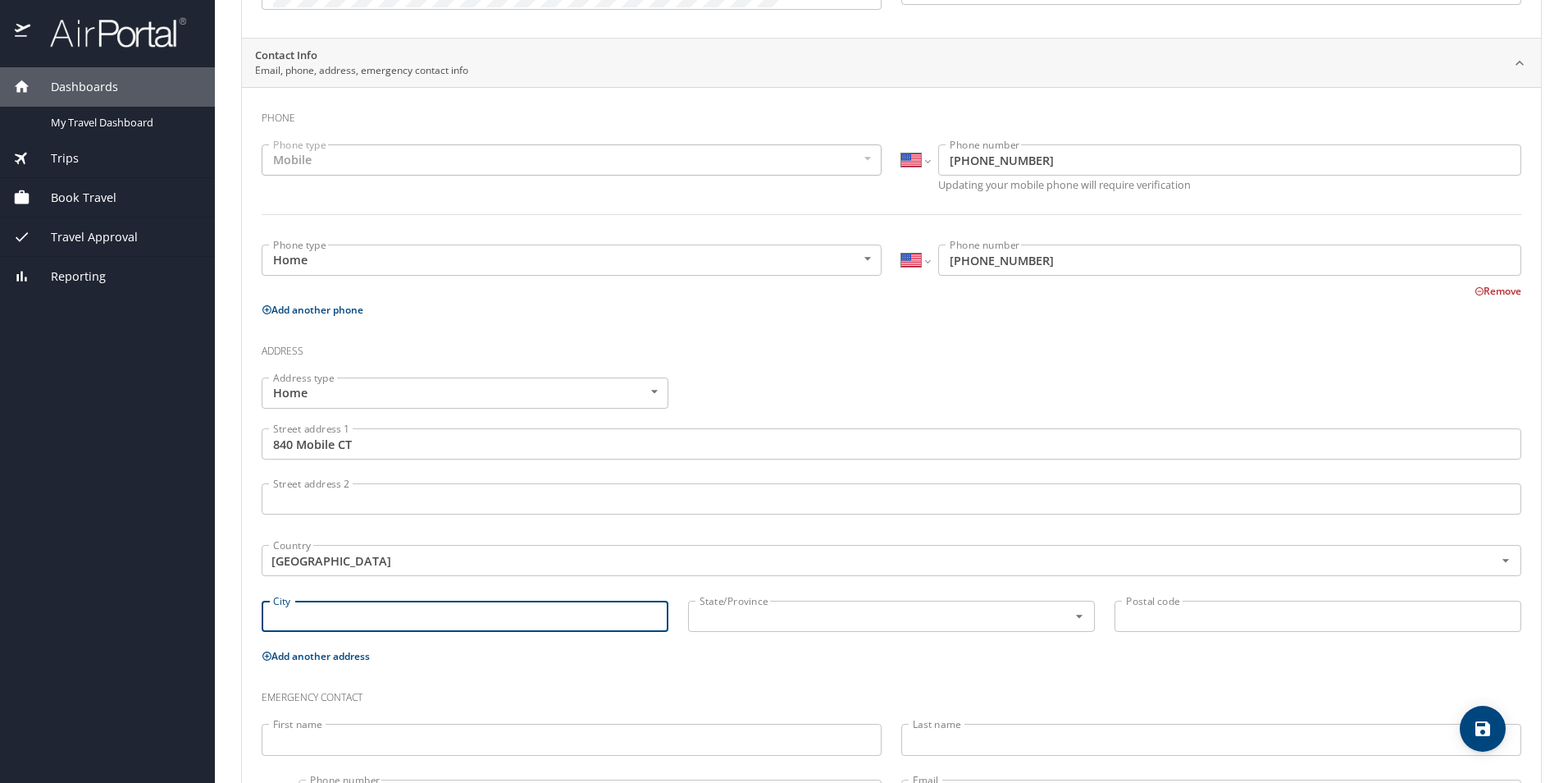
click at [392, 573] on input "City" at bounding box center [465, 616] width 407 height 31
type input "s"
type input "Shreveport"
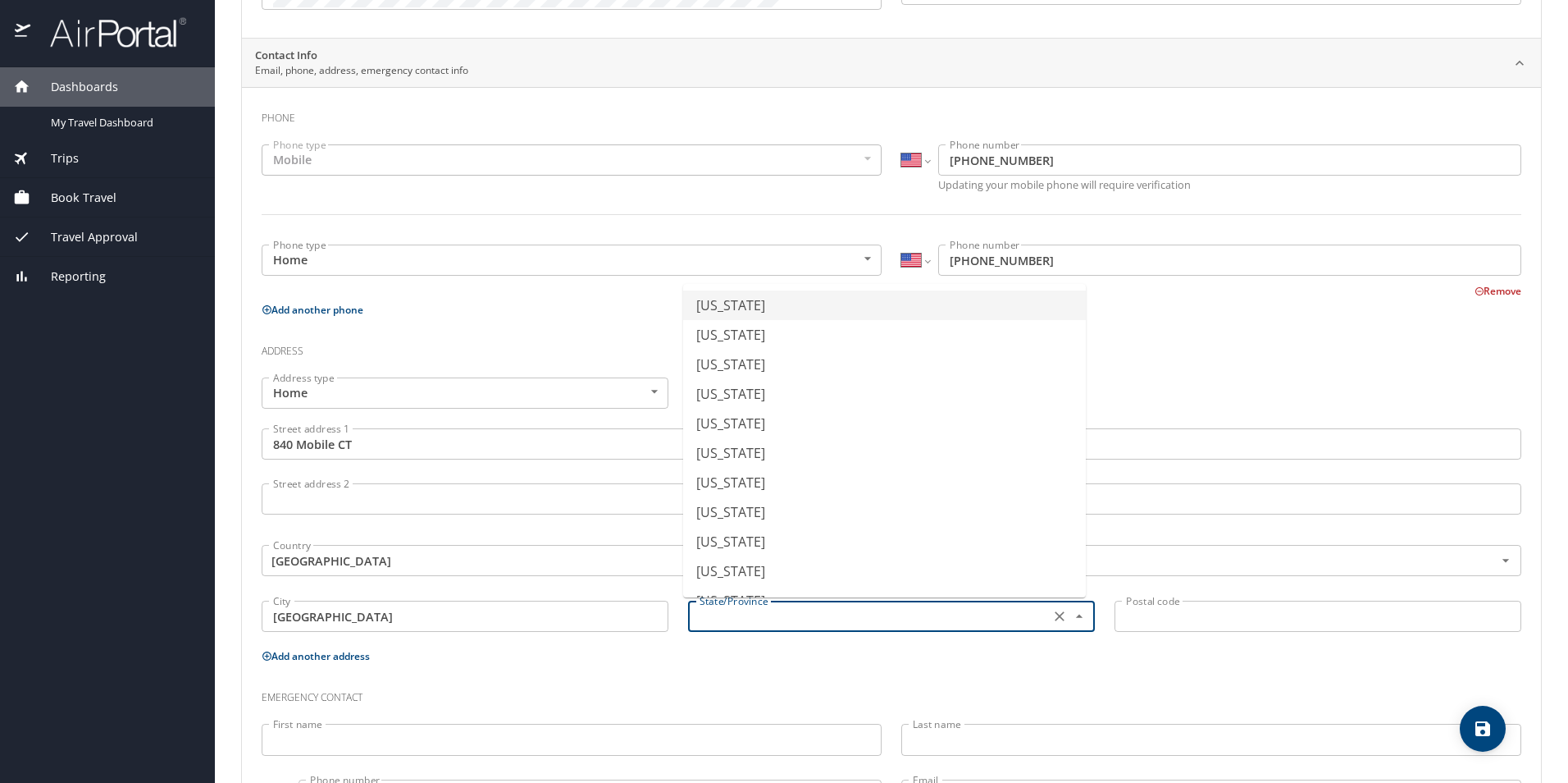
click at [745, 573] on input "text" at bounding box center [867, 616] width 349 height 21
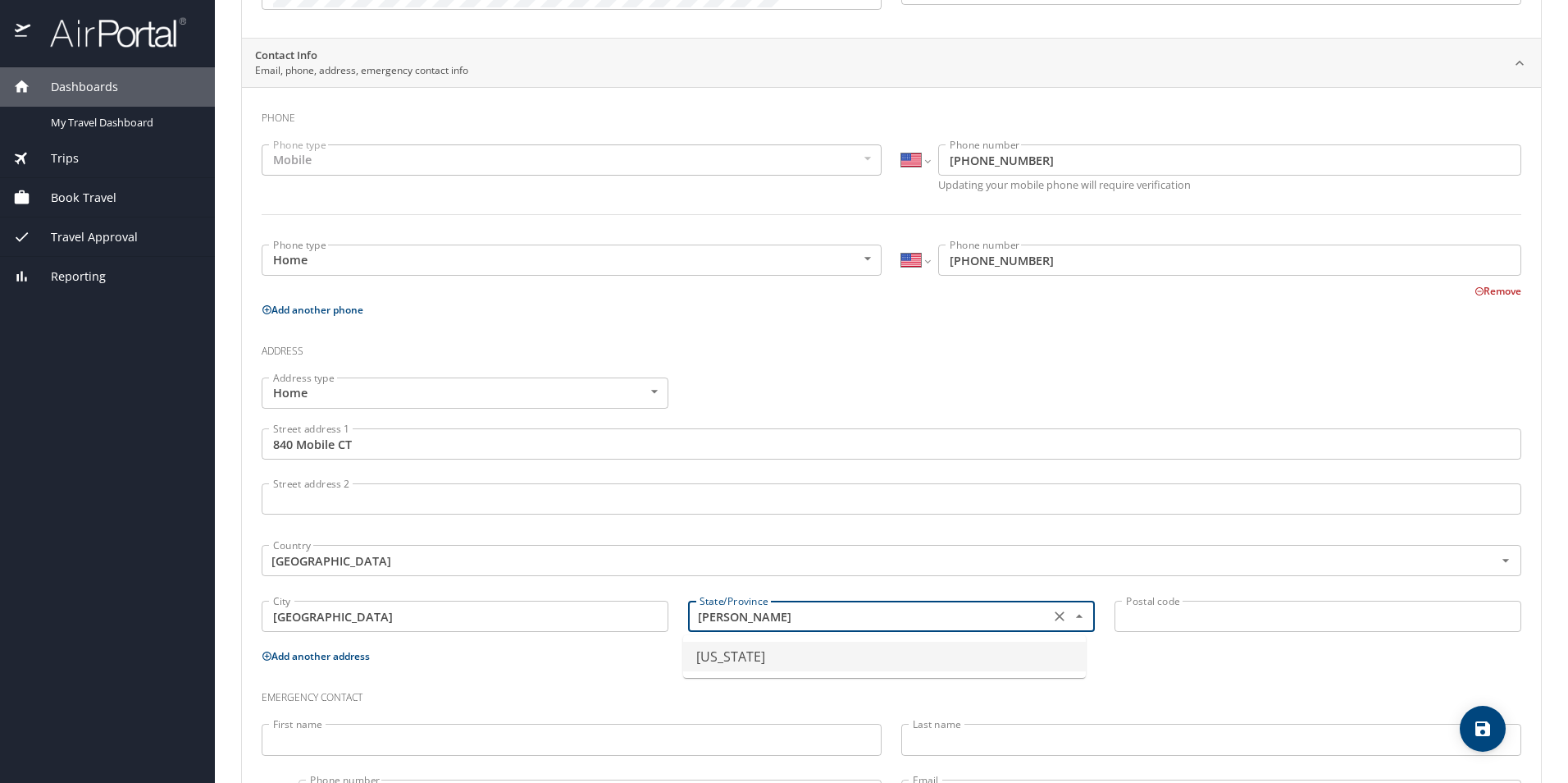
click at [773, 573] on li "Louisiana" at bounding box center [885, 657] width 403 height 30
type input "Louisiana"
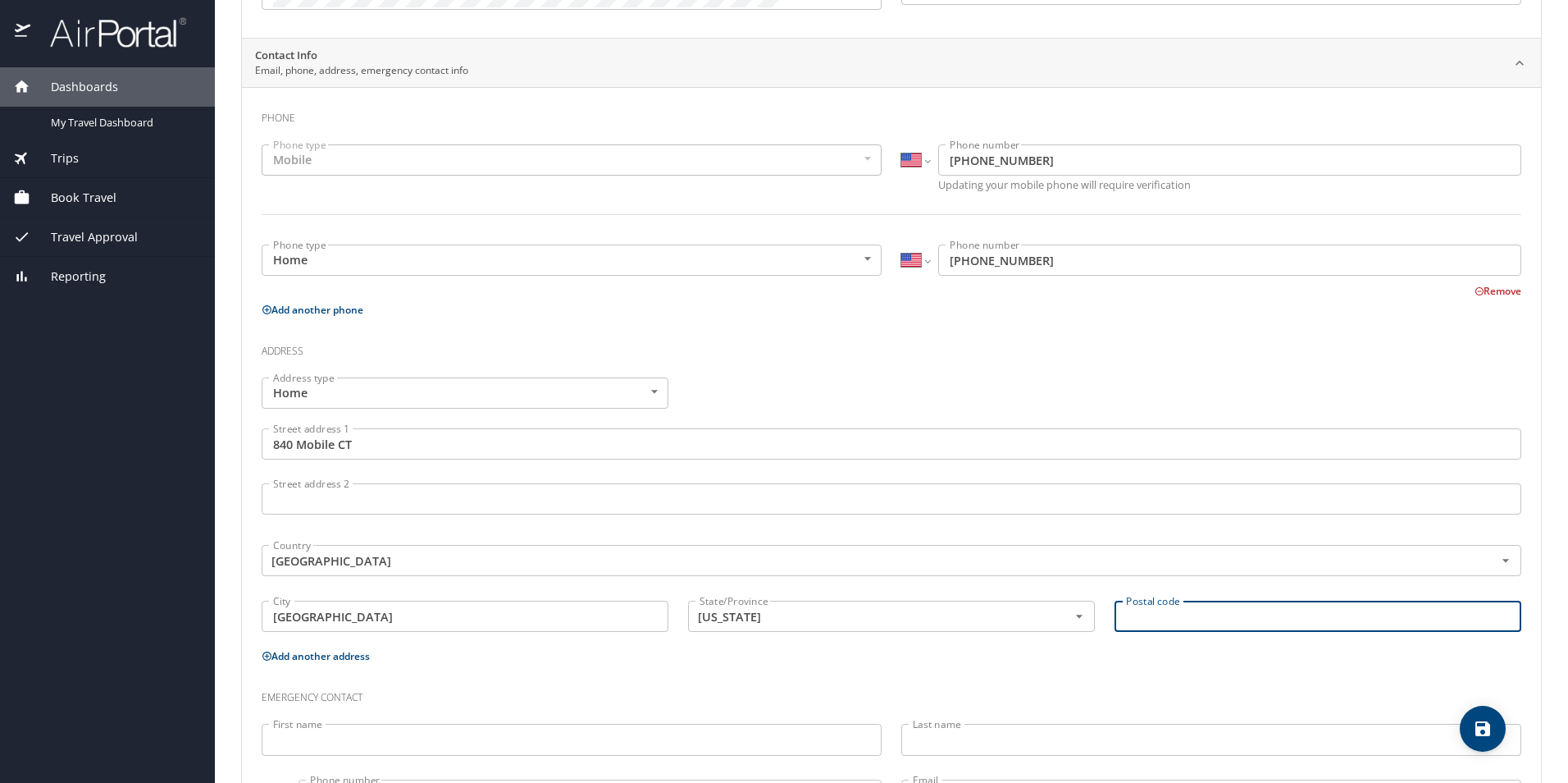
click at [773, 573] on input "Postal code" at bounding box center [1318, 616] width 407 height 31
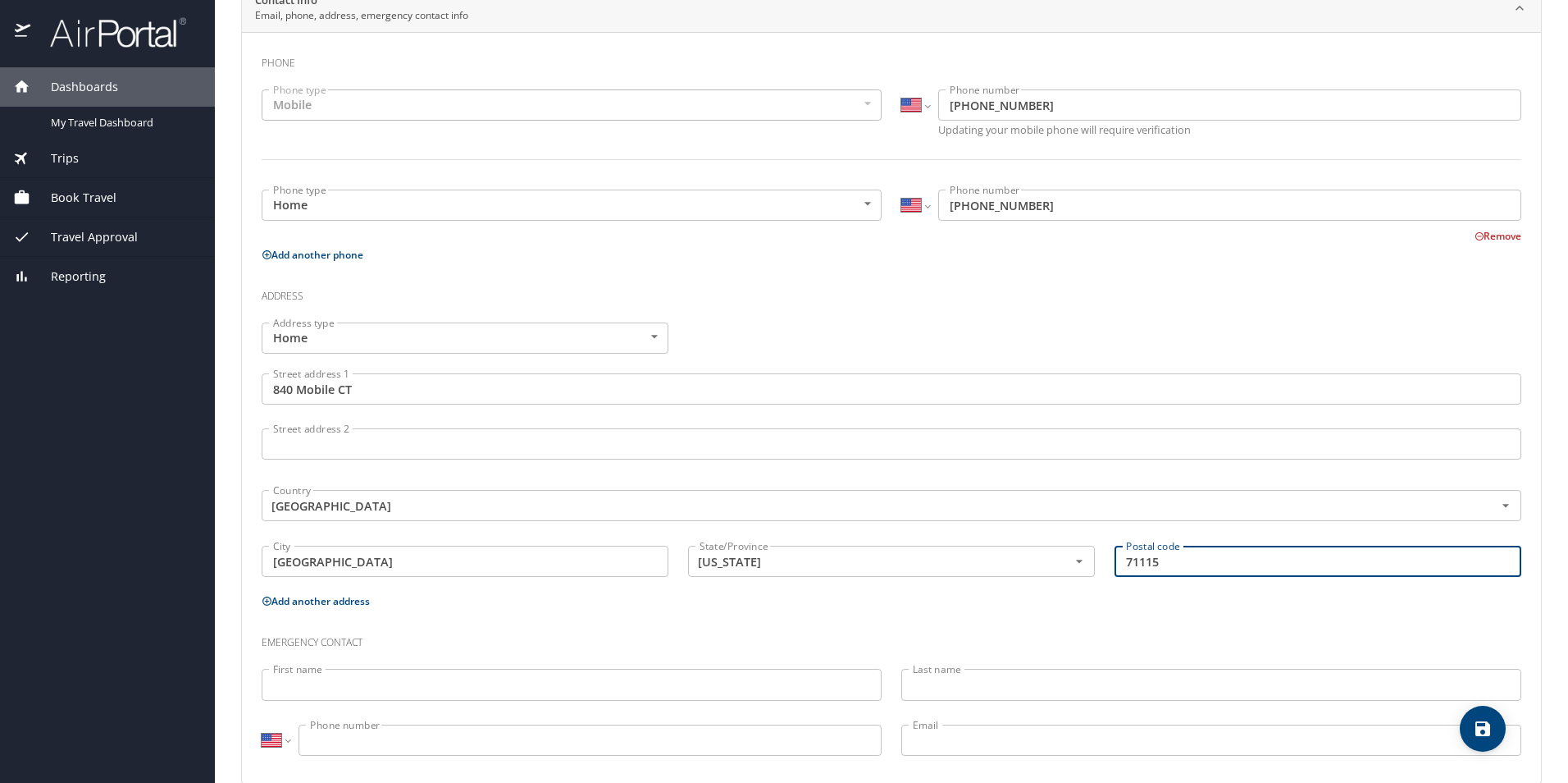
scroll to position [371, 0]
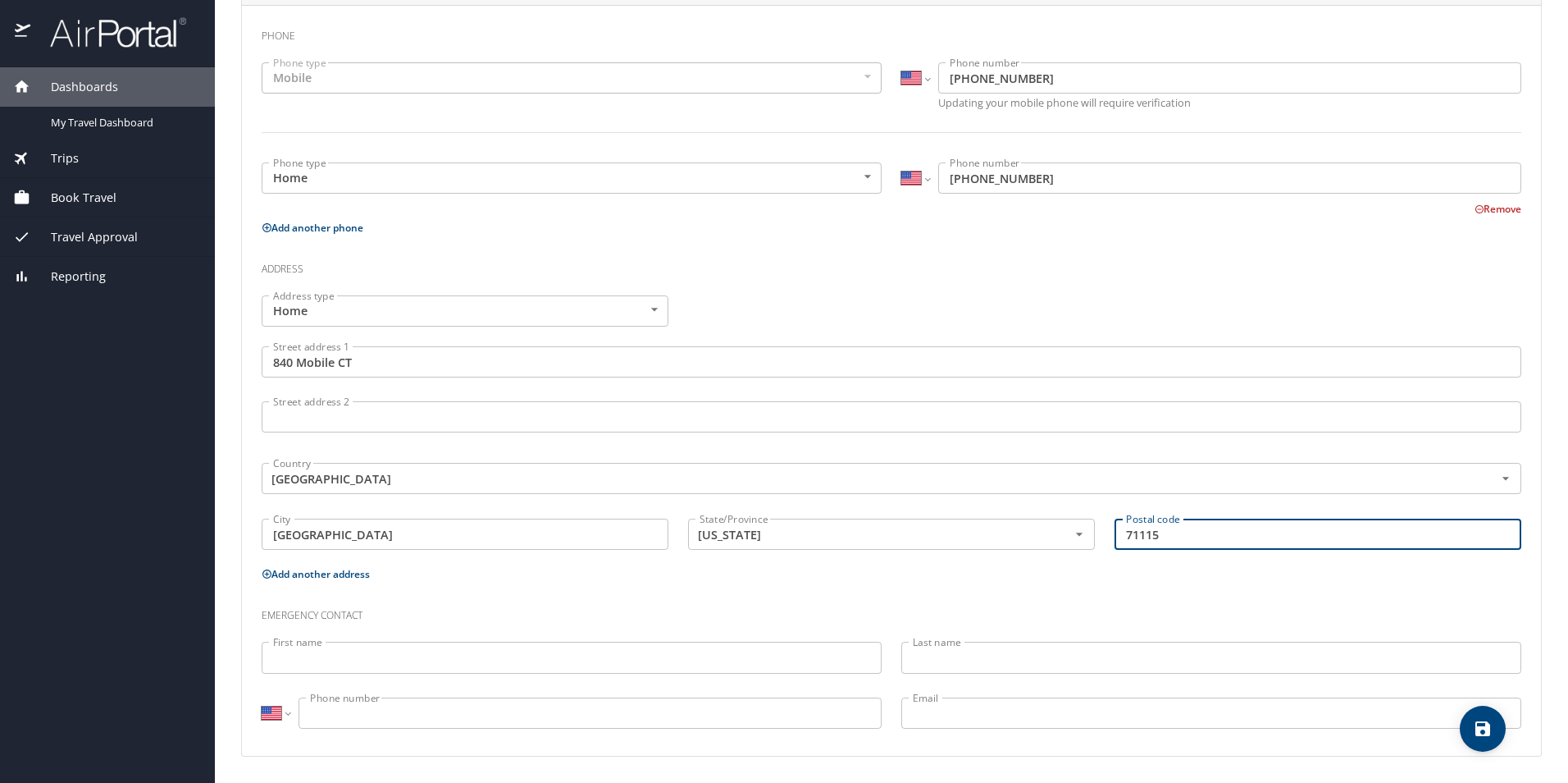
type input "71115"
click at [393, 573] on input "First name" at bounding box center [571, 657] width 620 height 31
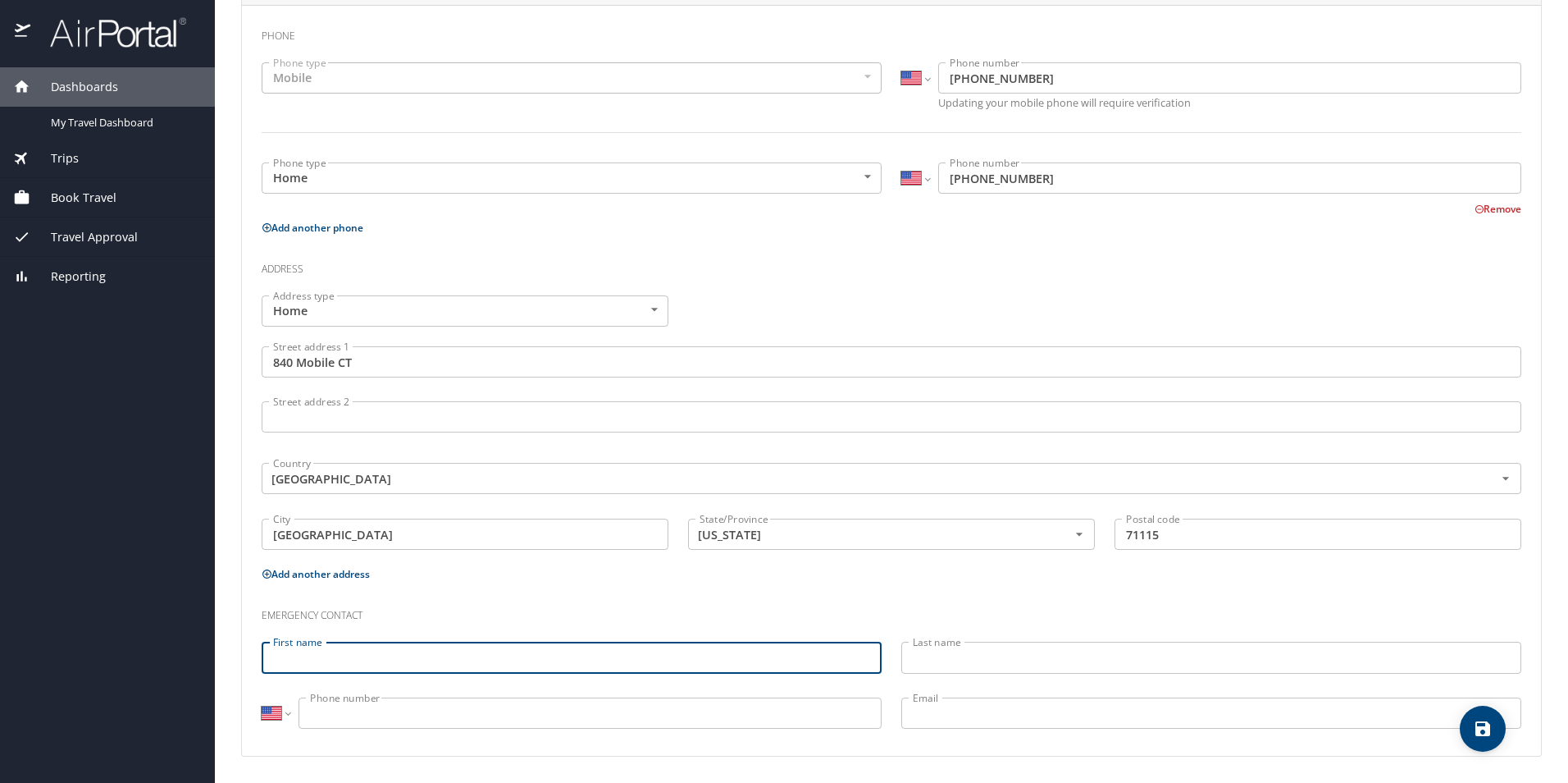
type input "s"
type input "Sheritha"
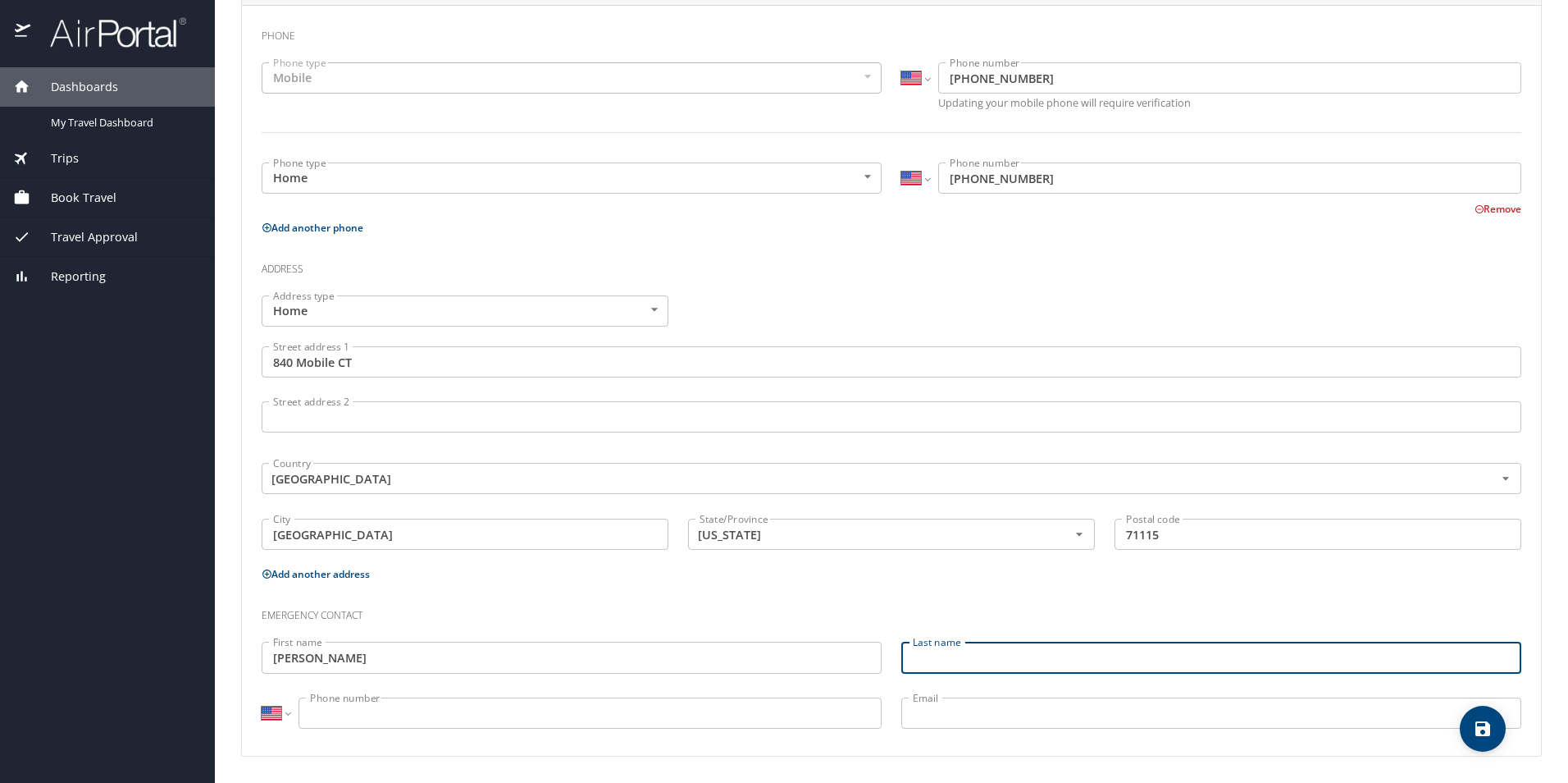
click at [773, 573] on input "Last name" at bounding box center [1211, 657] width 620 height 31
type input "Leonard"
click at [643, 573] on input "Phone number" at bounding box center [589, 713] width 583 height 31
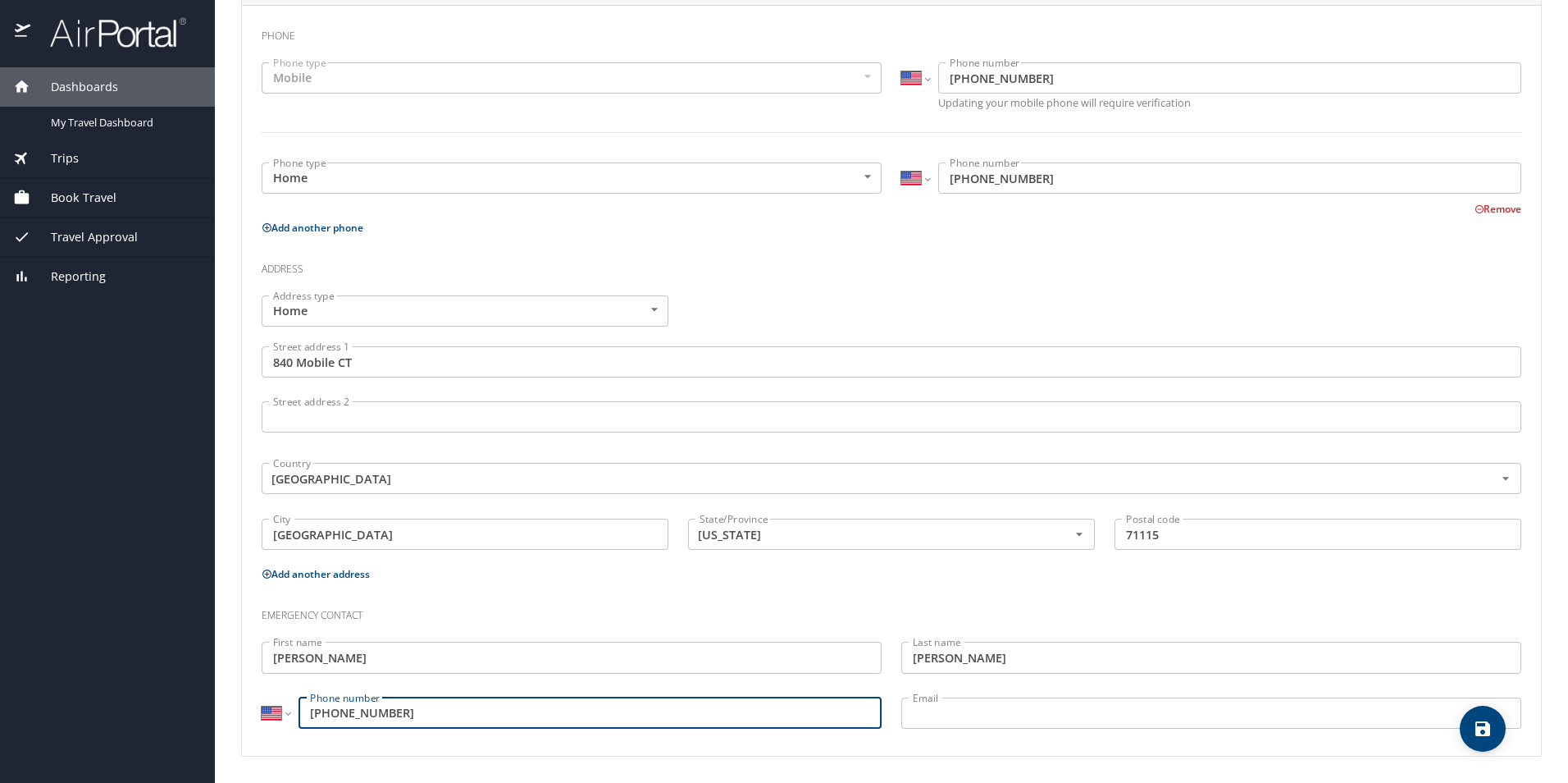
type input "(318) 751-6719"
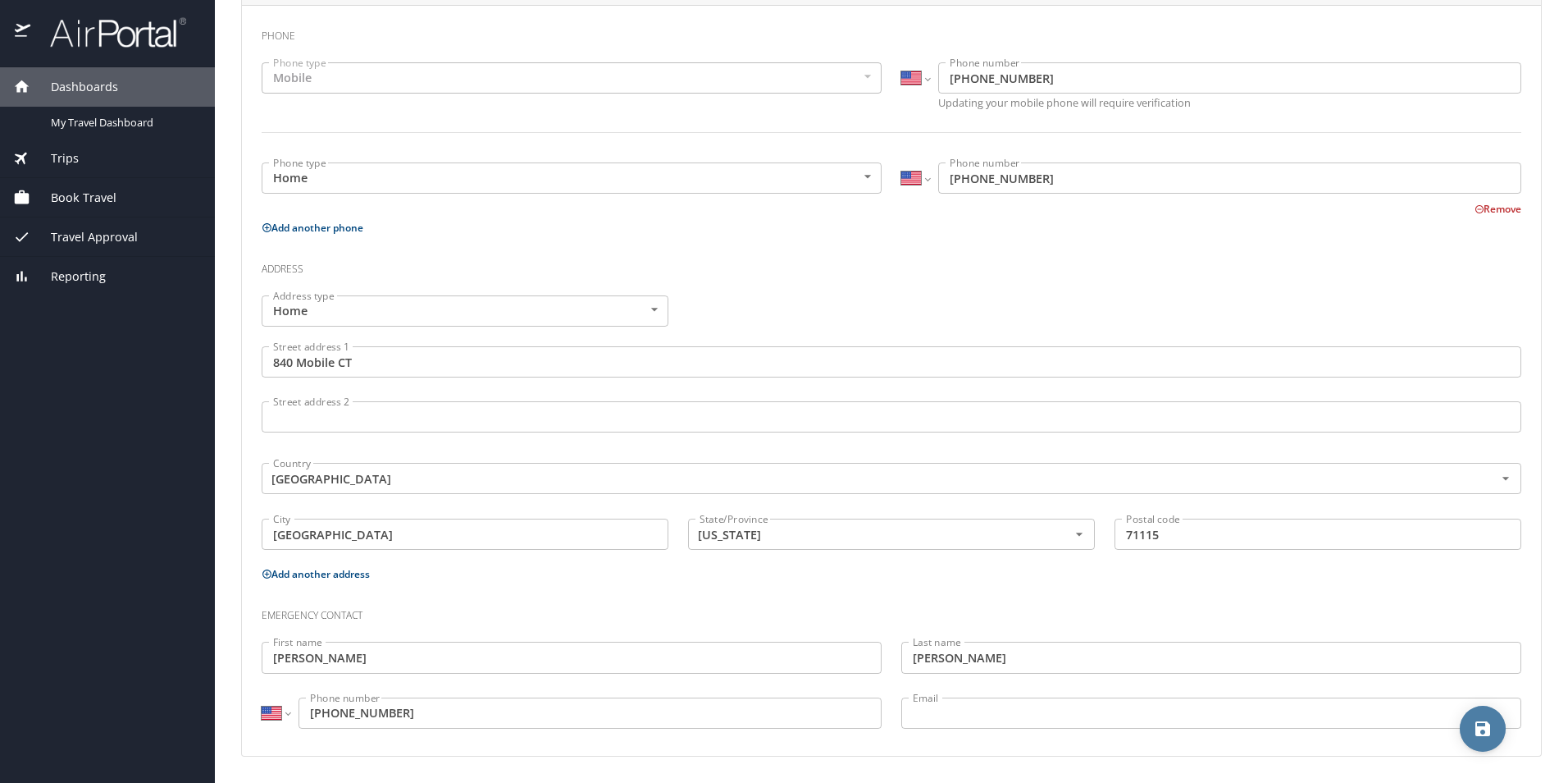
click at [773, 573] on span "save" at bounding box center [1483, 728] width 46 height 20
select select "US"
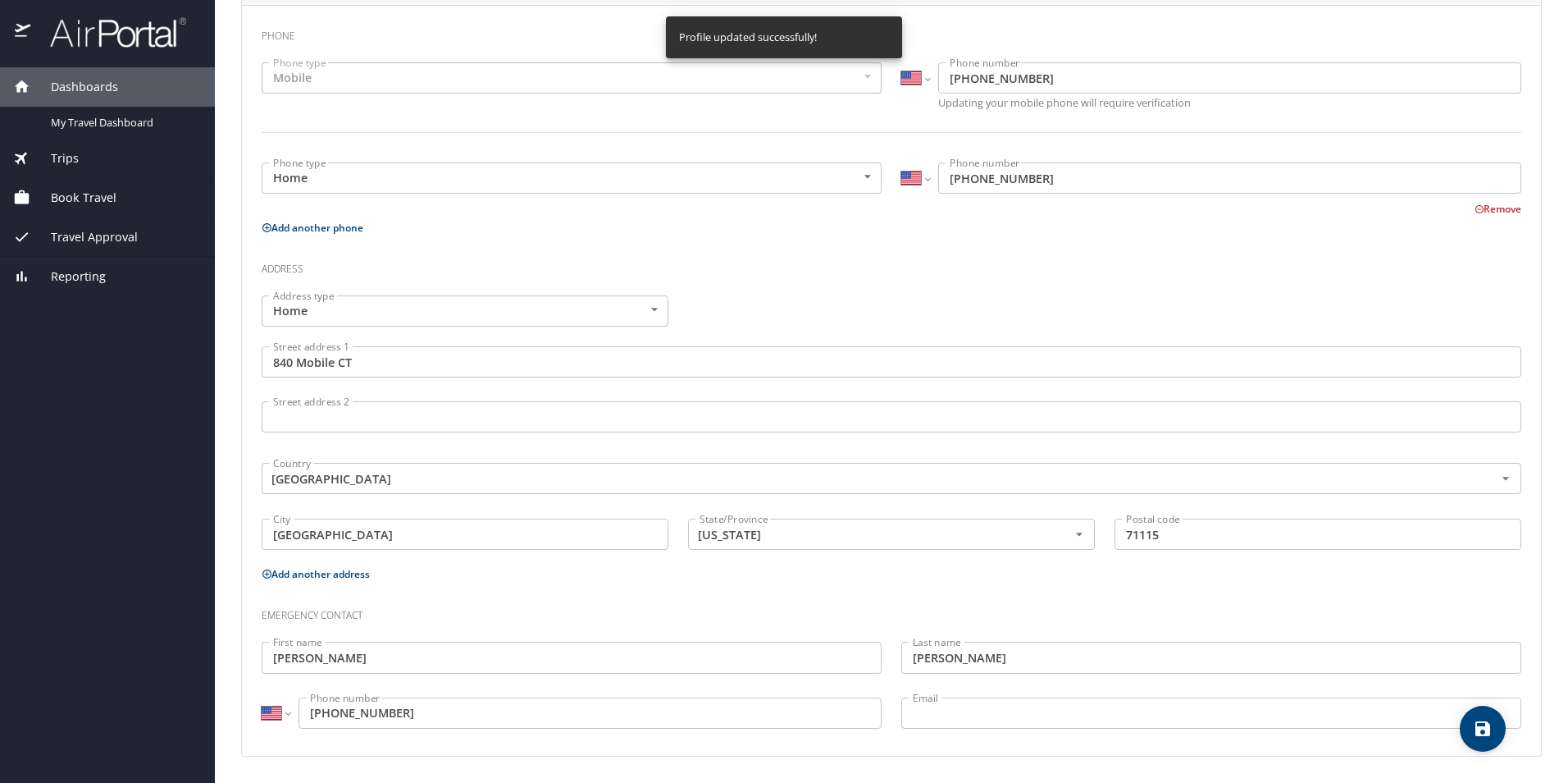
select select "US"
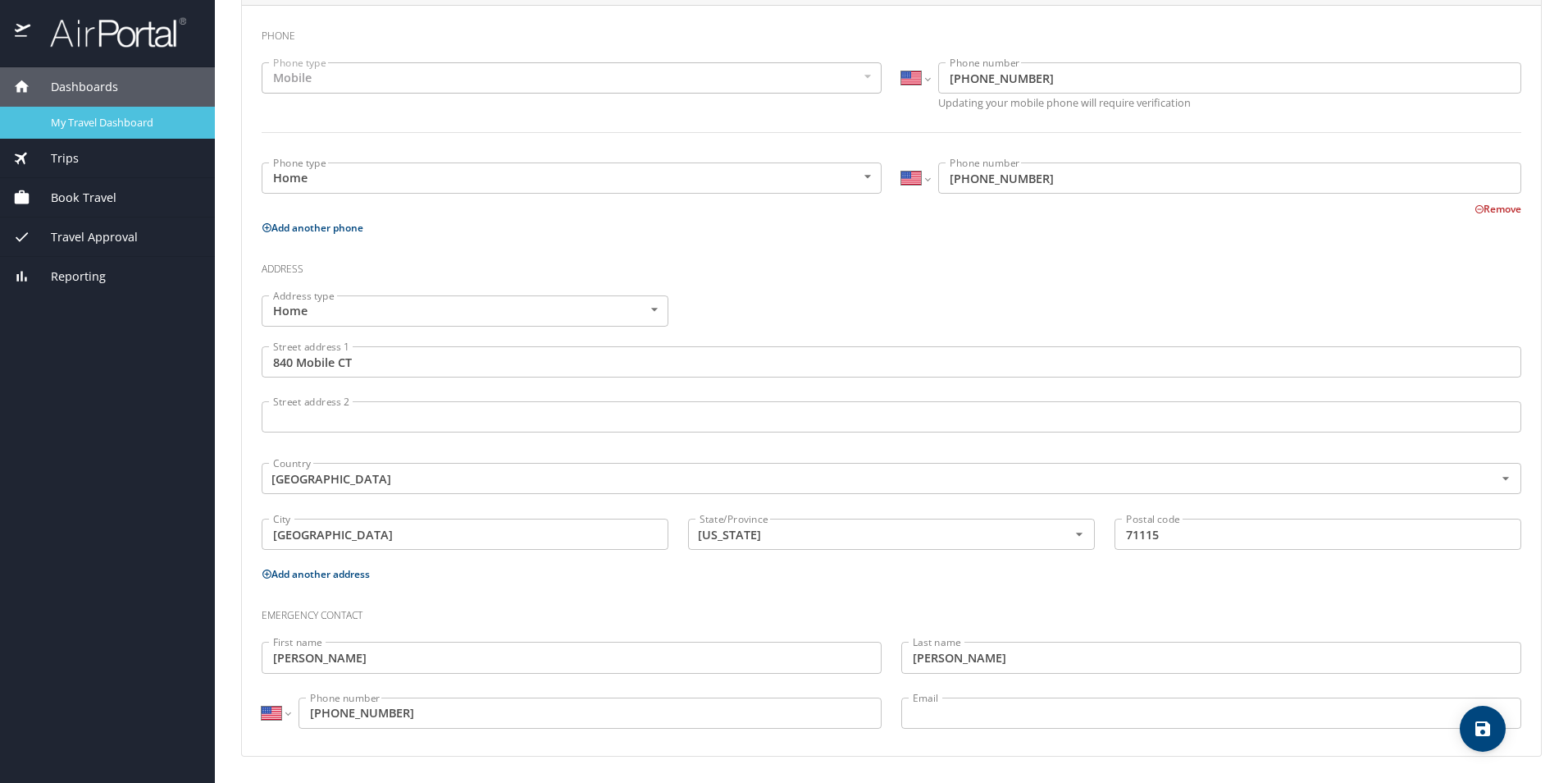
click at [113, 117] on span "My Travel Dashboard" at bounding box center [123, 123] width 145 height 16
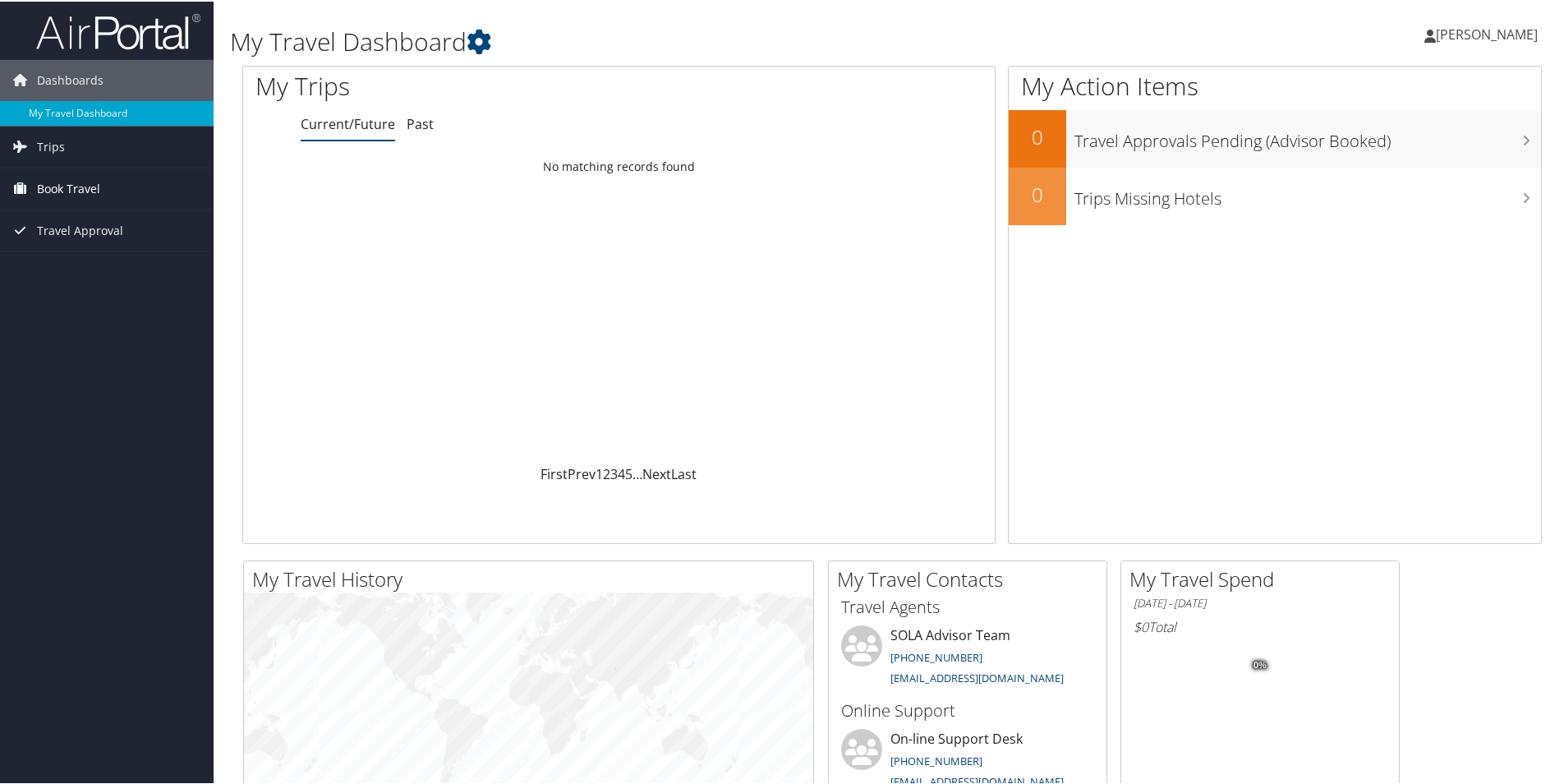
click at [70, 176] on span "Book Travel" at bounding box center [68, 187] width 63 height 41
click at [137, 271] on link "Book/Manage Online Trips" at bounding box center [107, 270] width 214 height 24
